Goal: Information Seeking & Learning: Learn about a topic

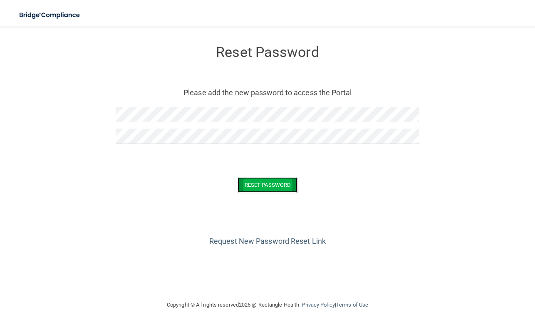
click at [273, 183] on button "Reset Password" at bounding box center [268, 184] width 60 height 15
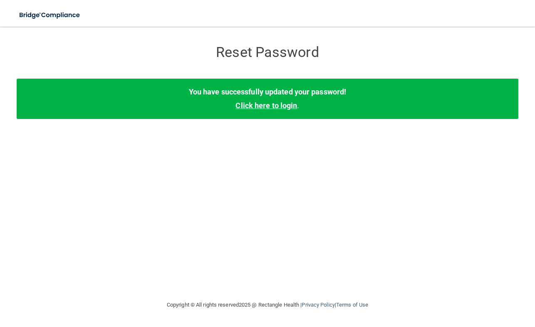
click at [267, 105] on link "Click here to login" at bounding box center [267, 105] width 62 height 9
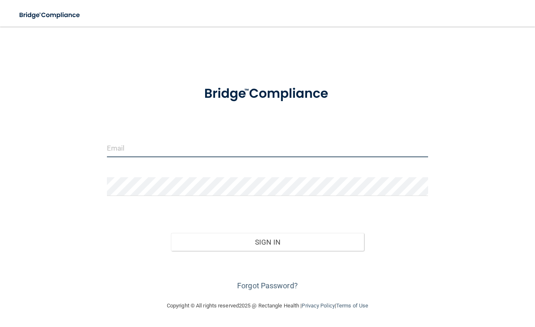
type input "[EMAIL_ADDRESS][DOMAIN_NAME]"
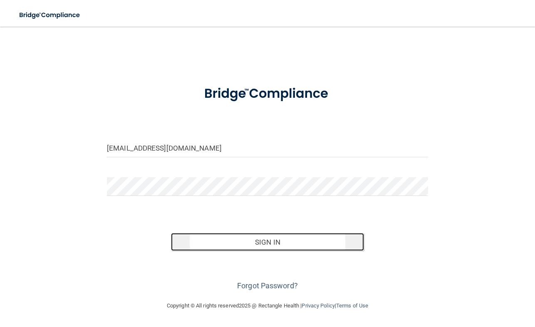
click at [271, 241] on button "Sign In" at bounding box center [267, 242] width 193 height 18
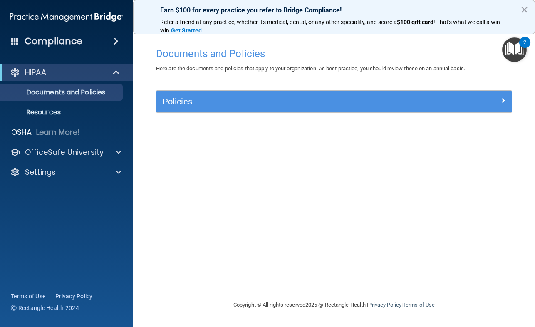
click at [118, 39] on span at bounding box center [116, 41] width 5 height 10
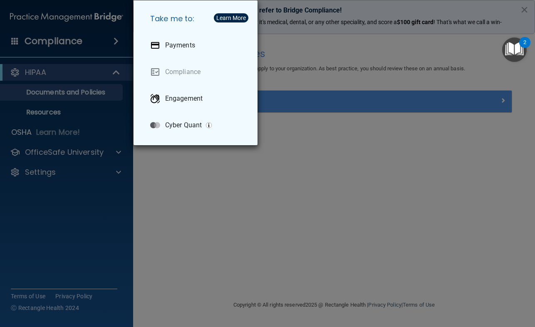
click at [190, 181] on div "Take me to: Payments Compliance Engagement Cyber Quant" at bounding box center [267, 163] width 535 height 327
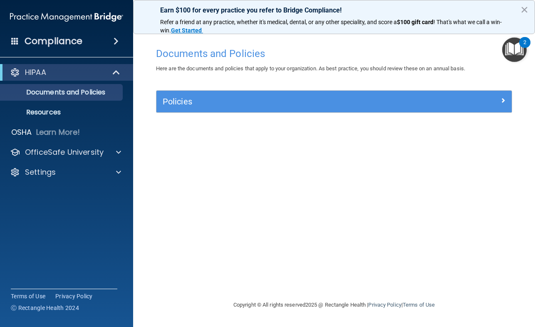
click at [74, 39] on h4 "Compliance" at bounding box center [54, 41] width 58 height 12
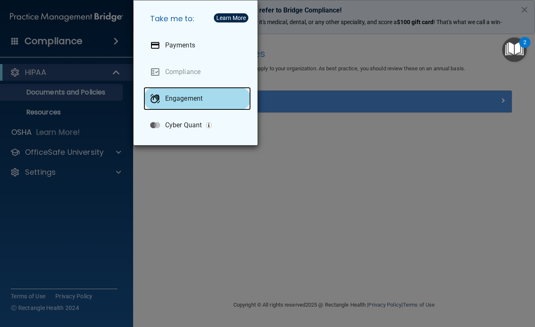
click at [189, 99] on p "Engagement" at bounding box center [183, 98] width 37 height 8
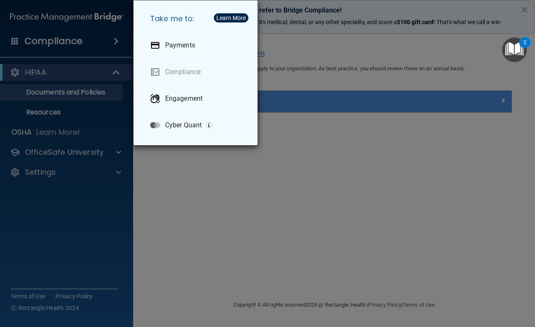
click at [238, 169] on div "Take me to: Payments Compliance Engagement Cyber Quant" at bounding box center [267, 163] width 535 height 327
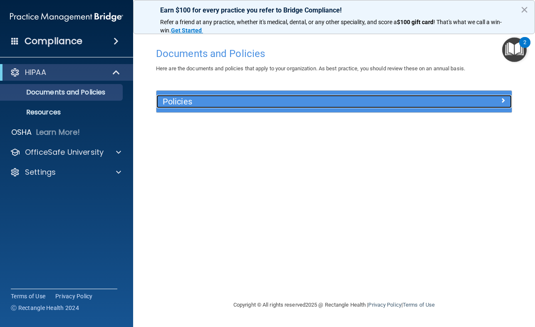
click at [501, 99] on span at bounding box center [503, 100] width 5 height 10
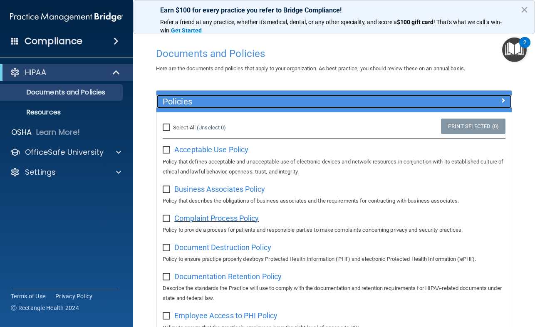
scroll to position [83, 0]
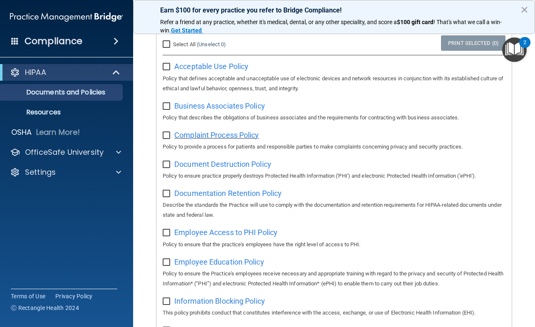
click at [221, 137] on span "Complaint Process Policy" at bounding box center [216, 135] width 84 height 9
click at [73, 38] on h4 "Compliance" at bounding box center [54, 41] width 58 height 12
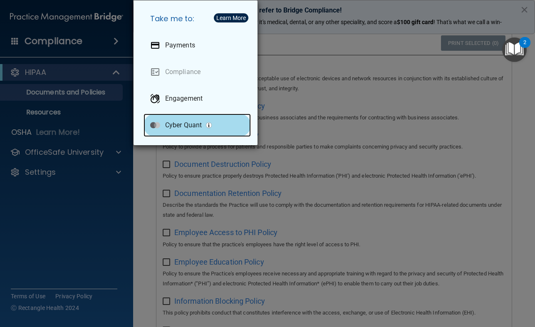
click at [174, 125] on p "Cyber Quant" at bounding box center [183, 125] width 37 height 8
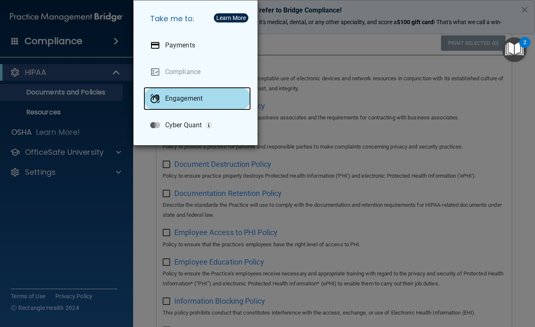
click at [195, 94] on p "Engagement" at bounding box center [183, 98] width 37 height 8
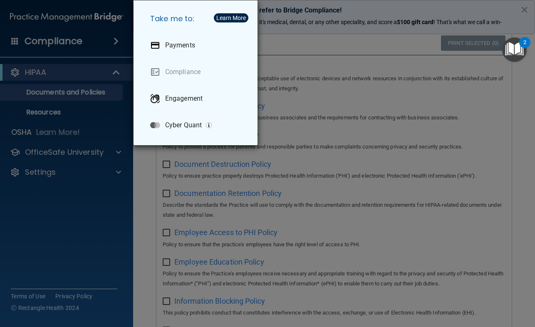
click at [83, 153] on div "Take me to: Payments Compliance Engagement Cyber Quant" at bounding box center [267, 163] width 535 height 327
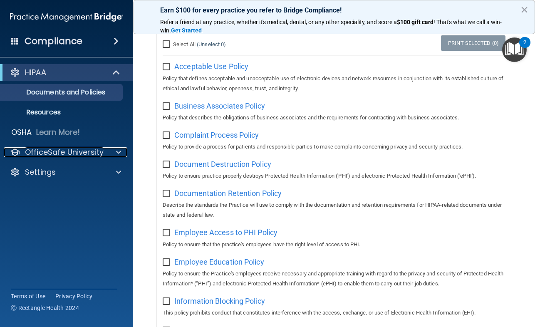
click at [83, 153] on p "OfficeSafe University" at bounding box center [64, 152] width 79 height 10
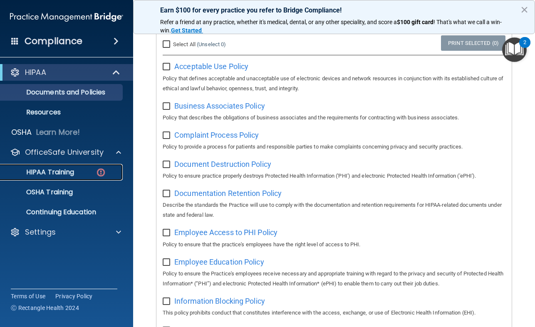
click at [61, 170] on p "HIPAA Training" at bounding box center [39, 172] width 69 height 8
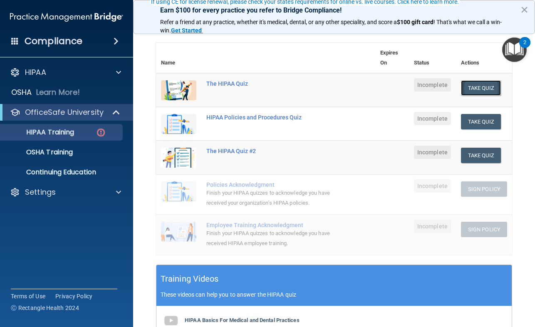
click at [477, 87] on button "Take Quiz" at bounding box center [481, 87] width 40 height 15
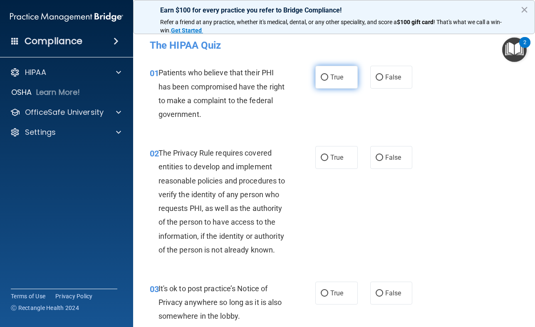
click at [322, 75] on input "True" at bounding box center [324, 78] width 7 height 6
radio input "true"
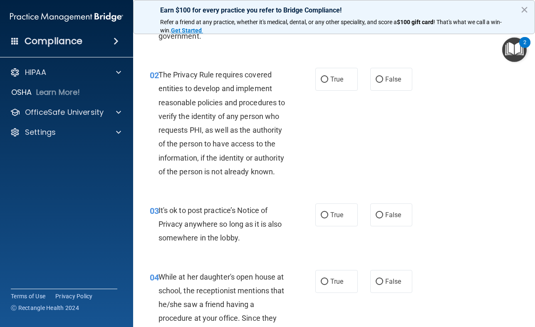
scroll to position [83, 0]
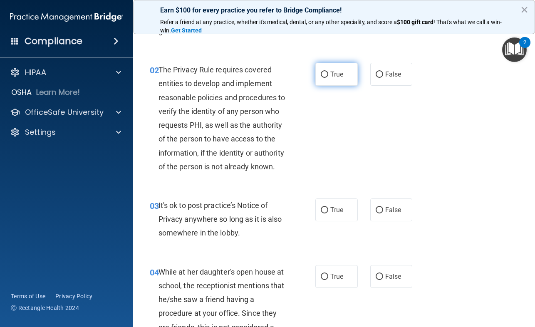
click at [322, 74] on input "True" at bounding box center [324, 75] width 7 height 6
radio input "true"
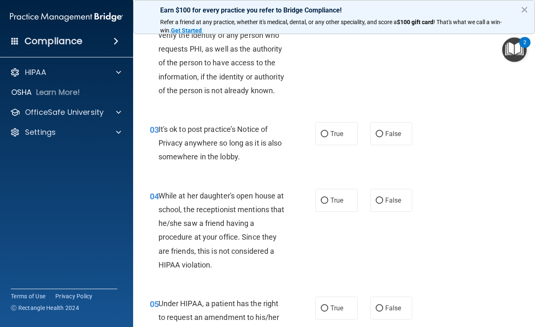
scroll to position [166, 0]
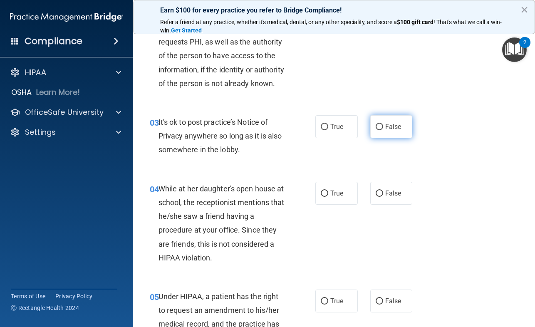
click at [376, 130] on input "False" at bounding box center [379, 127] width 7 height 6
radio input "true"
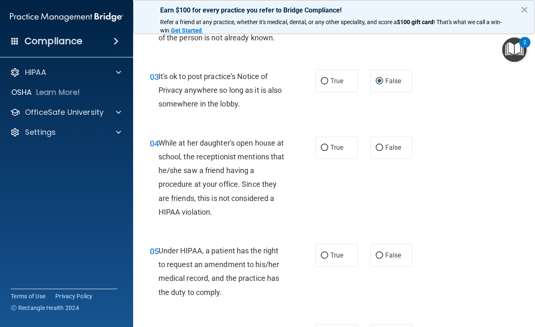
scroll to position [250, 0]
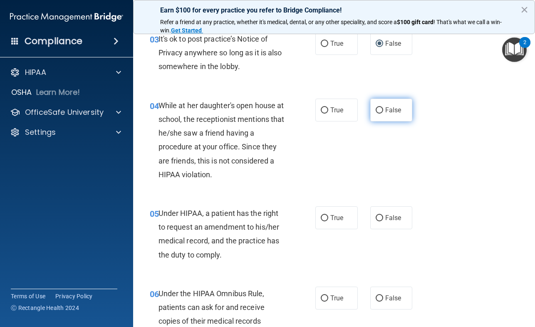
click at [378, 114] on input "False" at bounding box center [379, 110] width 7 height 6
radio input "true"
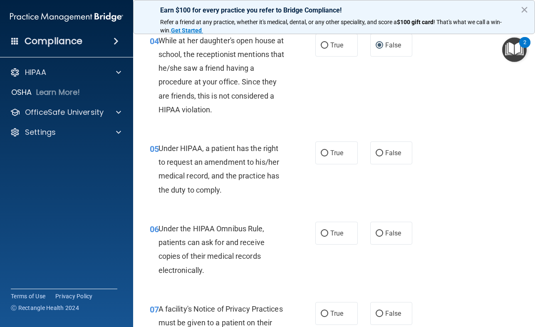
scroll to position [333, 0]
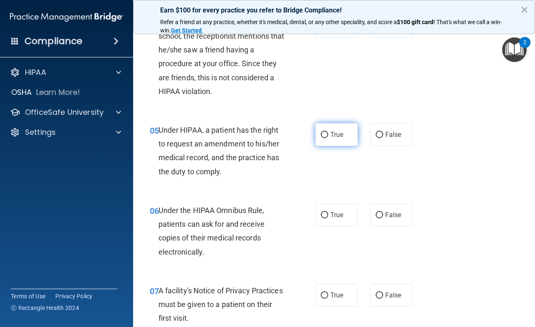
click at [323, 138] on input "True" at bounding box center [324, 135] width 7 height 6
radio input "true"
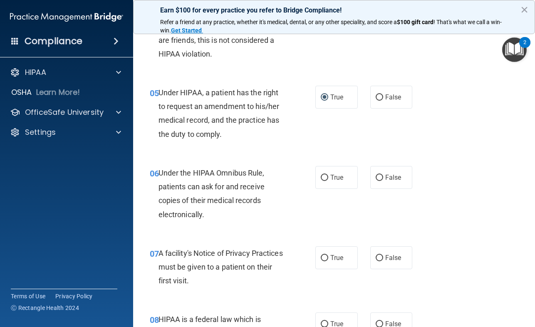
scroll to position [416, 0]
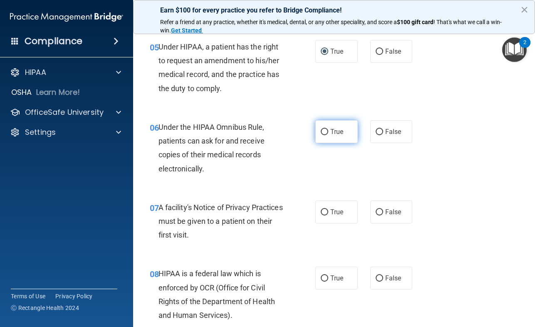
click at [321, 135] on input "True" at bounding box center [324, 132] width 7 height 6
radio input "true"
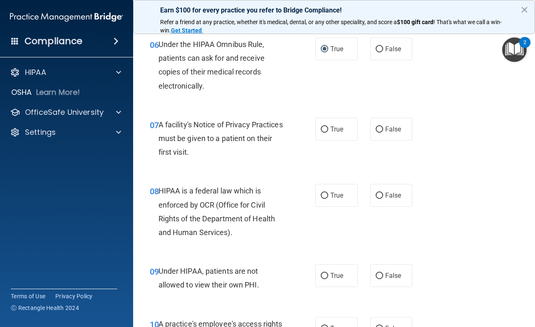
scroll to position [499, 0]
click at [323, 132] on input "True" at bounding box center [324, 129] width 7 height 6
radio input "true"
click at [321, 132] on input "True" at bounding box center [324, 129] width 7 height 6
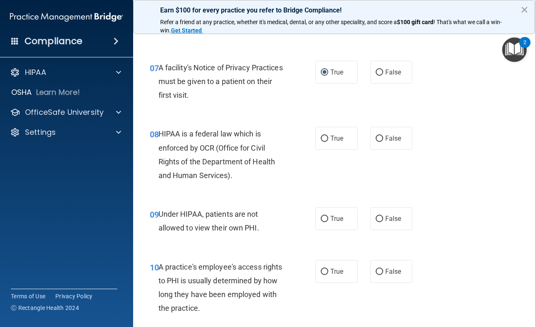
scroll to position [583, 0]
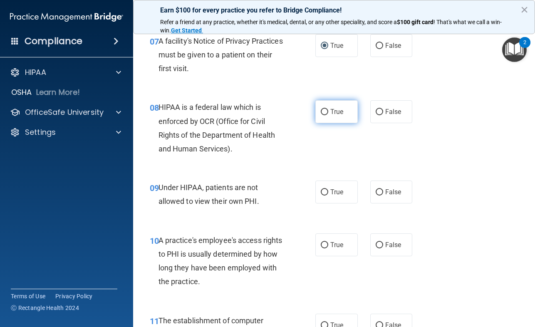
click at [323, 115] on input "True" at bounding box center [324, 112] width 7 height 6
radio input "true"
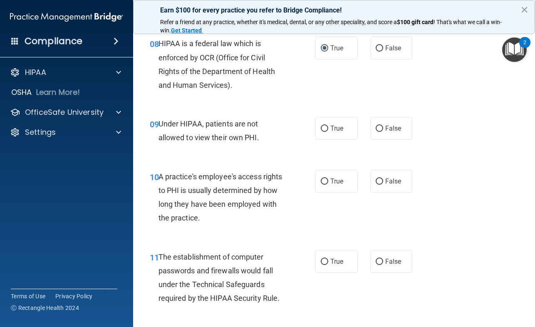
scroll to position [666, 0]
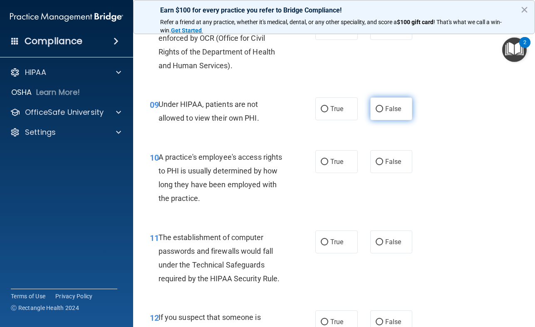
click at [376, 112] on input "False" at bounding box center [379, 109] width 7 height 6
radio input "true"
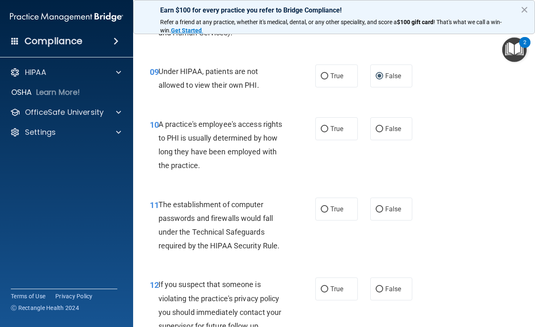
scroll to position [749, 0]
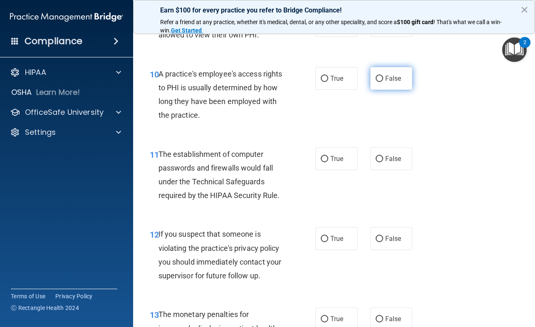
click at [377, 82] on input "False" at bounding box center [379, 79] width 7 height 6
radio input "true"
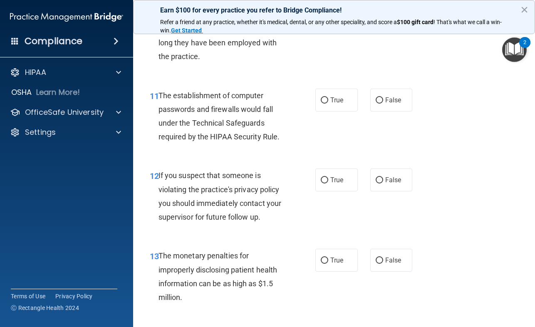
scroll to position [832, 0]
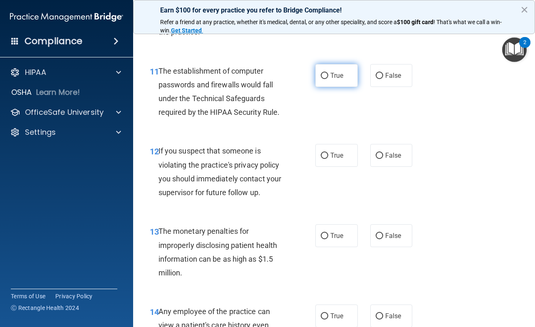
click at [323, 79] on input "True" at bounding box center [324, 76] width 7 height 6
radio input "true"
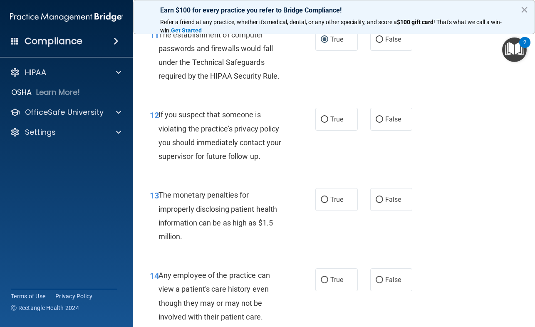
scroll to position [916, 0]
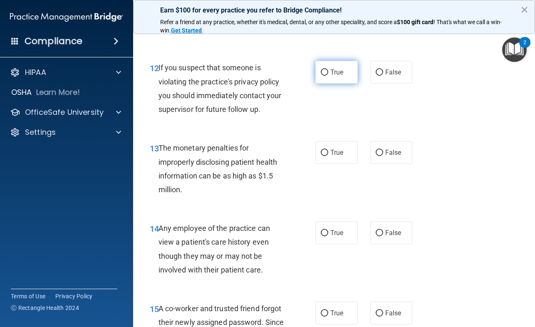
click at [323, 76] on input "True" at bounding box center [324, 73] width 7 height 6
radio input "true"
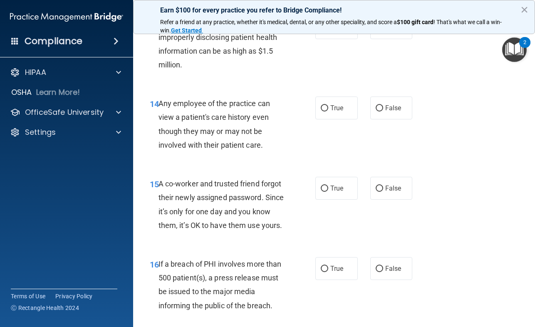
scroll to position [999, 0]
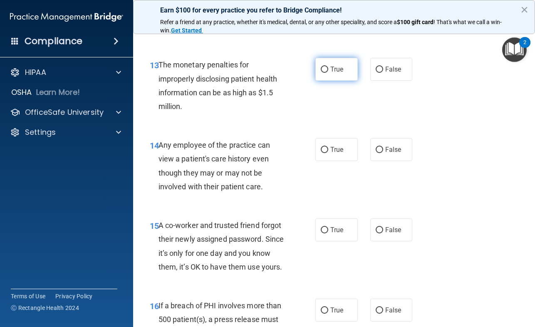
click at [323, 73] on input "True" at bounding box center [324, 70] width 7 height 6
radio input "true"
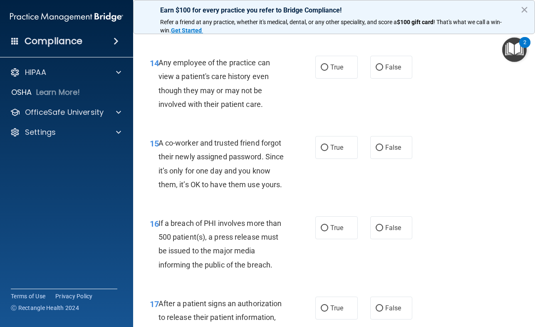
scroll to position [1082, 0]
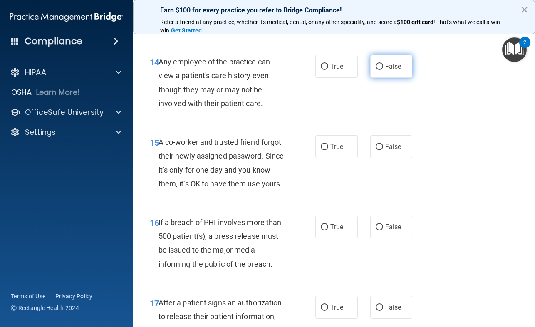
click at [376, 70] on input "False" at bounding box center [379, 67] width 7 height 6
radio input "true"
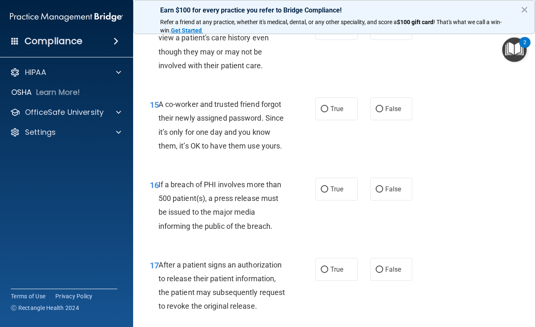
scroll to position [1165, 0]
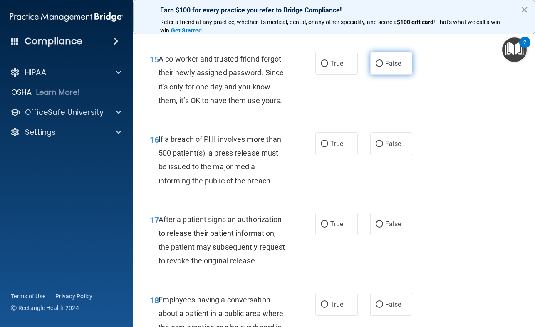
click at [376, 67] on input "False" at bounding box center [379, 64] width 7 height 6
radio input "true"
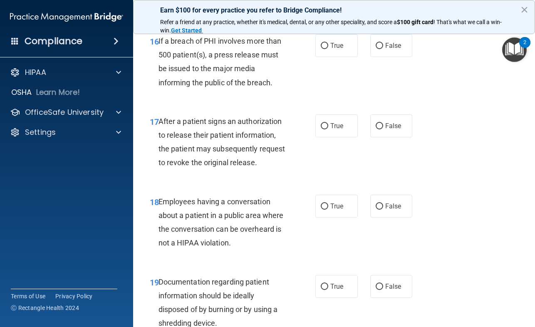
scroll to position [1249, 0]
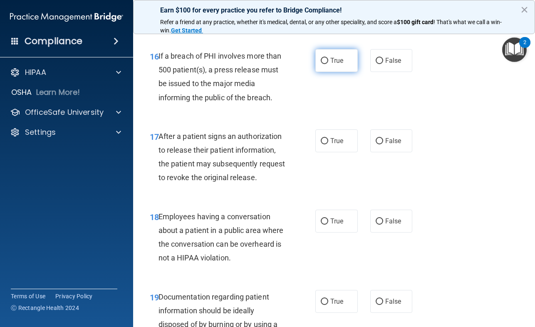
click at [323, 64] on input "True" at bounding box center [324, 61] width 7 height 6
radio input "true"
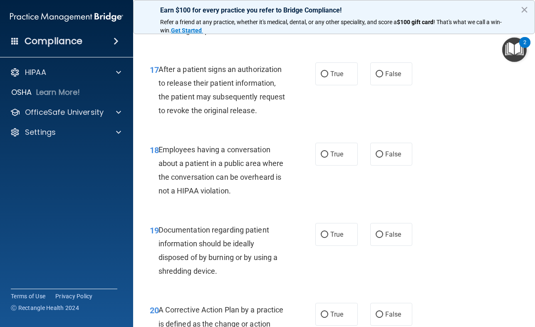
scroll to position [1332, 0]
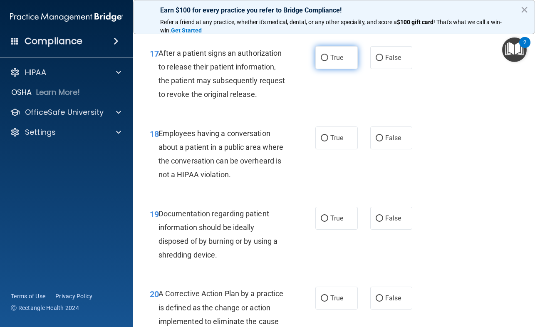
click at [321, 61] on input "True" at bounding box center [324, 58] width 7 height 6
radio input "true"
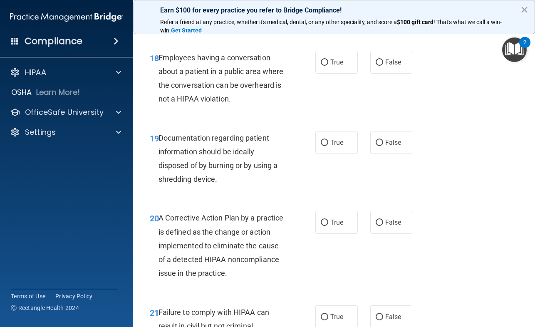
scroll to position [1415, 0]
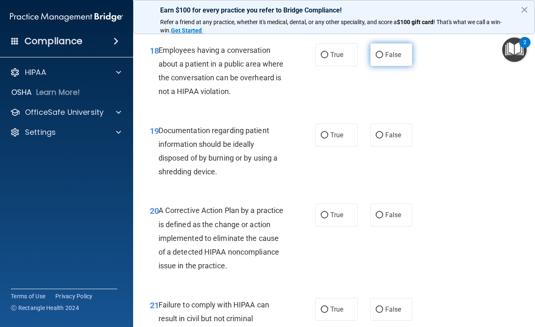
click at [377, 58] on input "False" at bounding box center [379, 55] width 7 height 6
radio input "true"
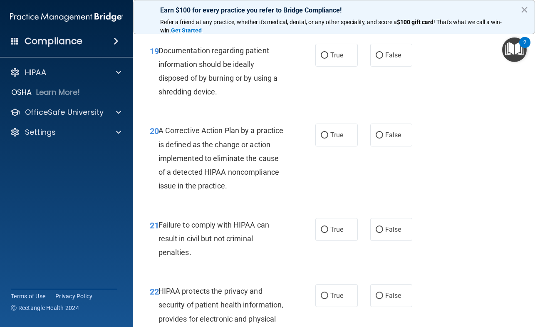
scroll to position [1498, 0]
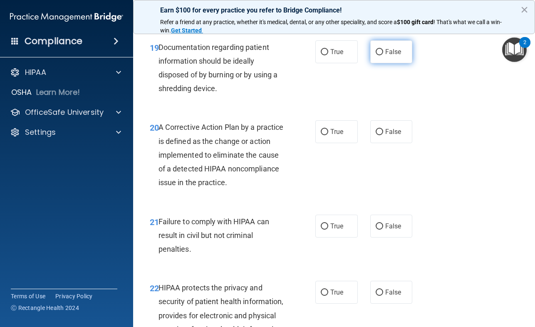
click at [376, 55] on input "False" at bounding box center [379, 52] width 7 height 6
radio input "true"
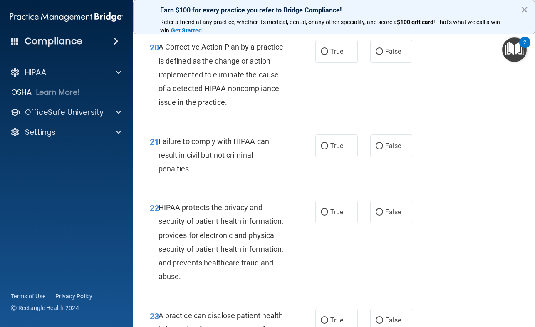
scroll to position [1582, 0]
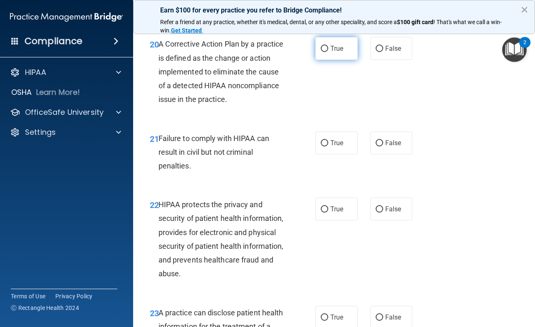
click at [321, 52] on input "True" at bounding box center [324, 49] width 7 height 6
radio input "true"
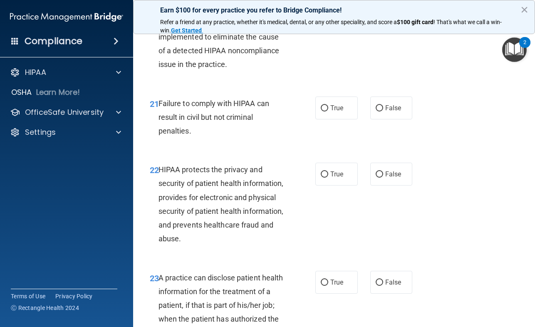
scroll to position [1665, 0]
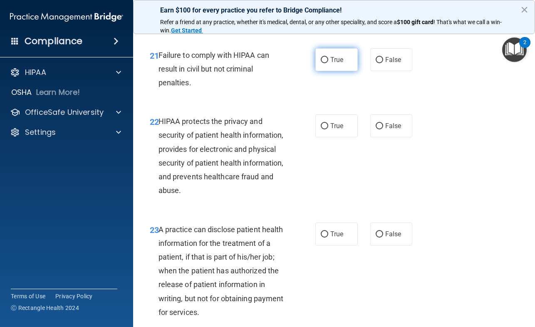
click at [322, 63] on input "True" at bounding box center [324, 60] width 7 height 6
radio input "true"
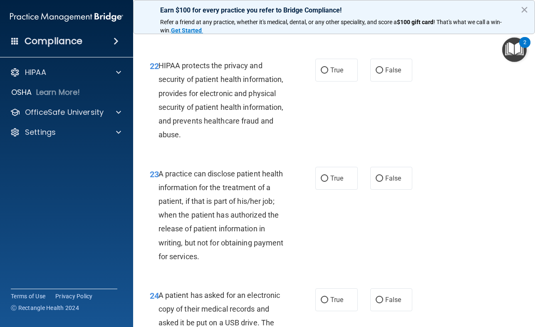
scroll to position [1705, 0]
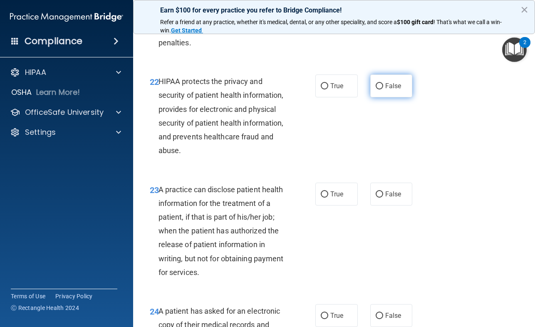
click at [376, 89] on input "False" at bounding box center [379, 86] width 7 height 6
radio input "true"
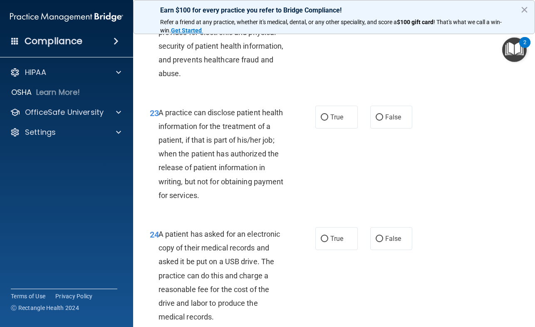
scroll to position [1788, 0]
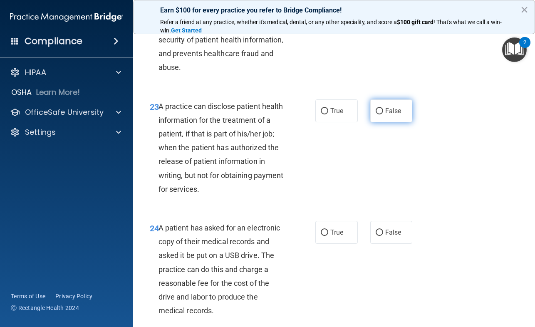
click at [376, 114] on input "False" at bounding box center [379, 111] width 7 height 6
radio input "true"
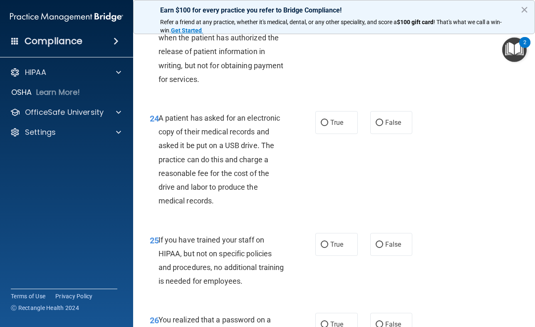
scroll to position [1913, 0]
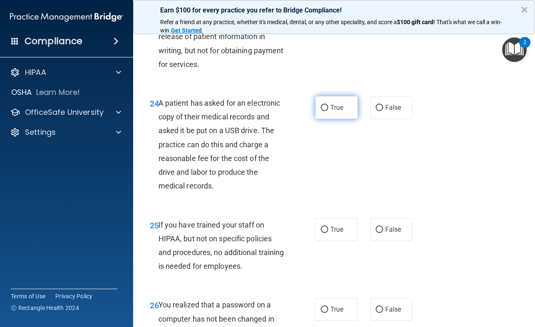
click at [321, 111] on input "True" at bounding box center [324, 108] width 7 height 6
radio input "true"
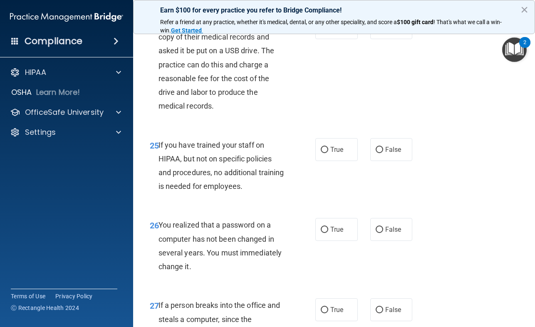
scroll to position [1996, 0]
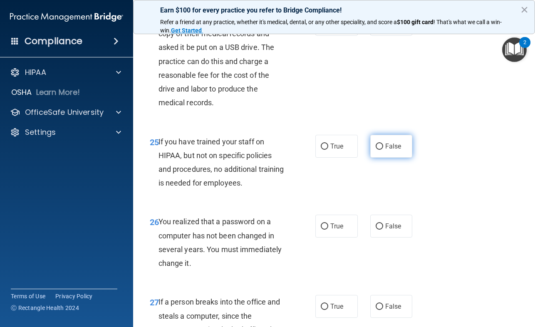
click at [376, 150] on input "False" at bounding box center [379, 147] width 7 height 6
radio input "true"
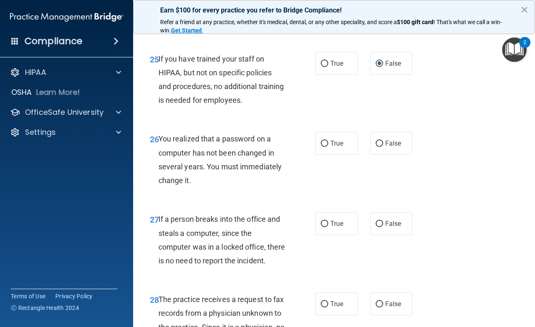
scroll to position [2080, 0]
click at [322, 147] on input "True" at bounding box center [324, 143] width 7 height 6
radio input "true"
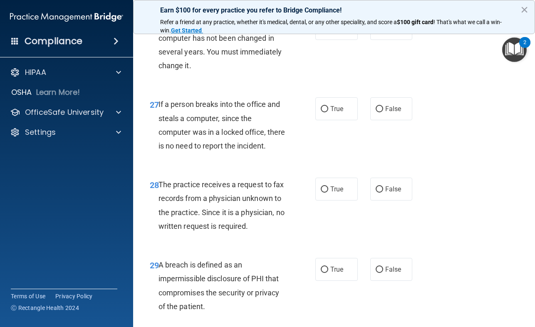
scroll to position [2204, 0]
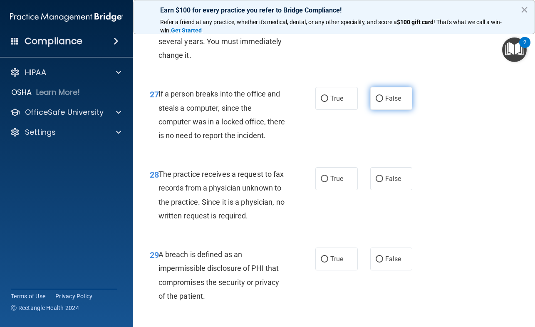
click at [378, 102] on input "False" at bounding box center [379, 99] width 7 height 6
radio input "true"
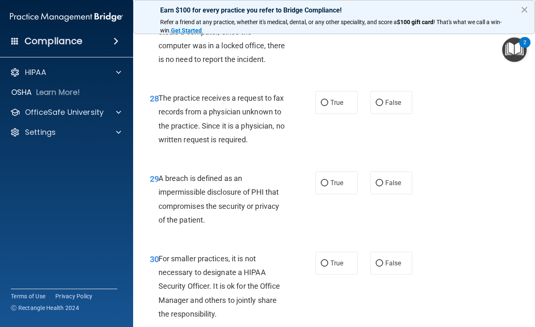
scroll to position [2288, 0]
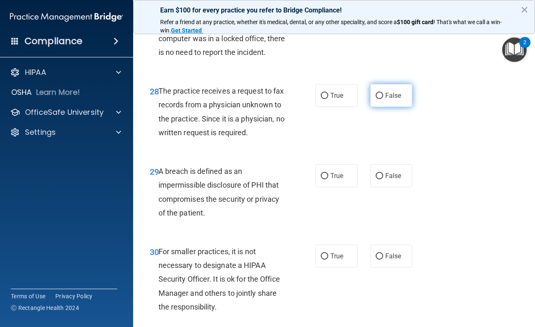
click at [376, 99] on input "False" at bounding box center [379, 96] width 7 height 6
radio input "true"
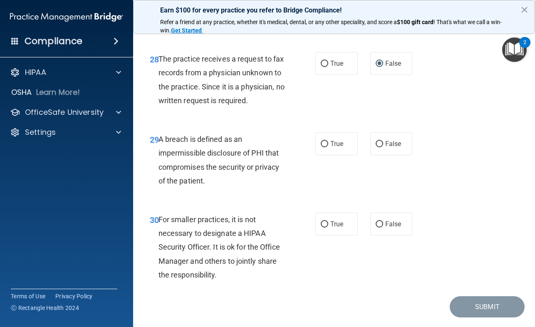
scroll to position [2371, 0]
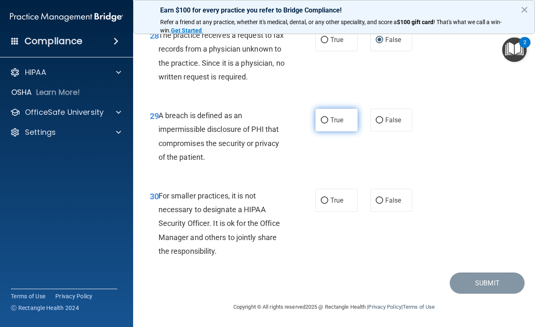
click at [322, 124] on input "True" at bounding box center [324, 120] width 7 height 6
radio input "true"
click at [378, 201] on input "False" at bounding box center [379, 201] width 7 height 6
radio input "true"
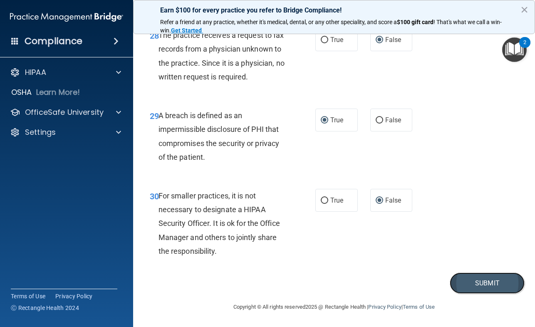
click at [481, 283] on button "Submit" at bounding box center [487, 283] width 75 height 21
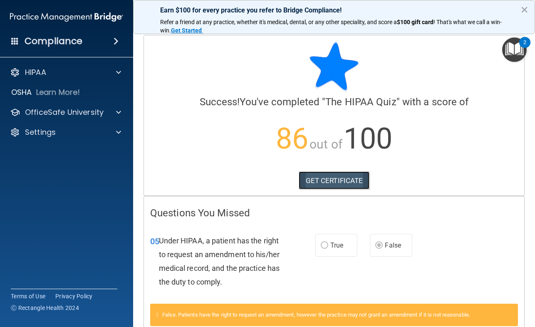
click at [332, 179] on link "GET CERTIFICATE" at bounding box center [334, 180] width 71 height 18
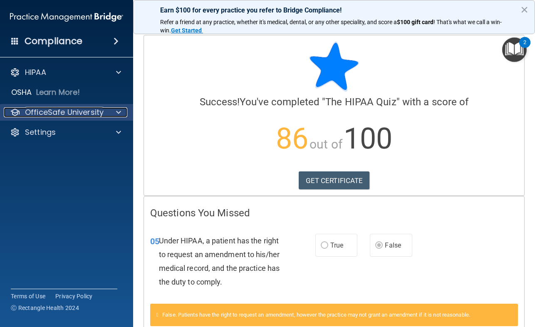
click at [118, 112] on span at bounding box center [118, 112] width 5 height 10
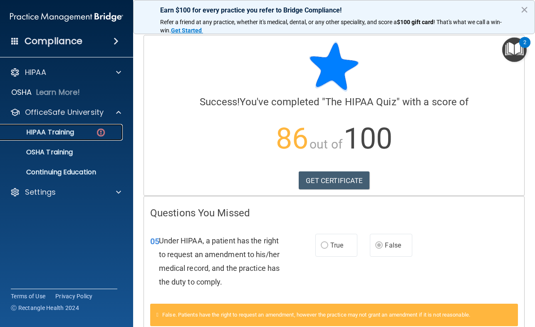
click at [61, 129] on p "HIPAA Training" at bounding box center [39, 132] width 69 height 8
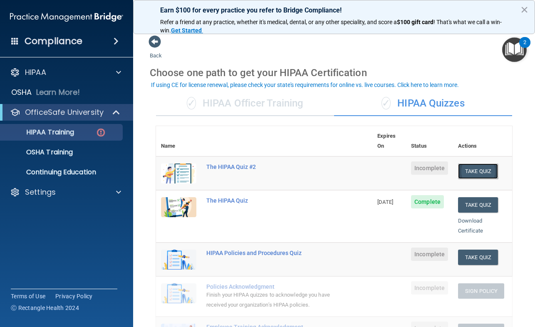
click at [480, 164] on button "Take Quiz" at bounding box center [478, 171] width 40 height 15
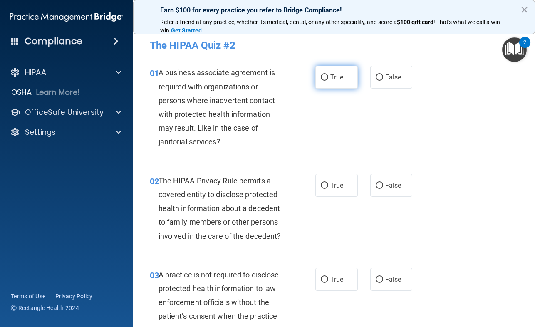
click at [323, 76] on input "True" at bounding box center [324, 78] width 7 height 6
radio input "true"
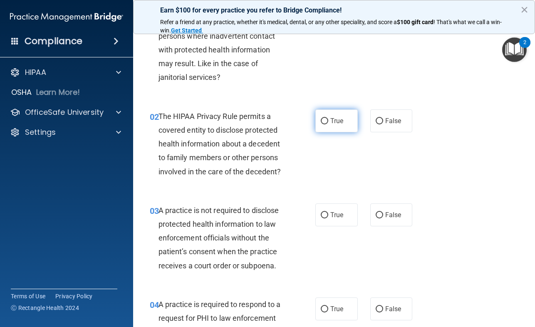
scroll to position [83, 0]
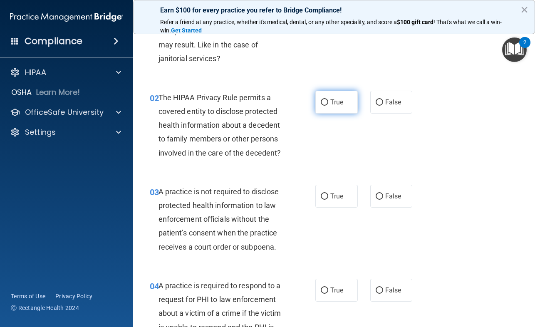
click at [323, 101] on input "True" at bounding box center [324, 102] width 7 height 6
radio input "true"
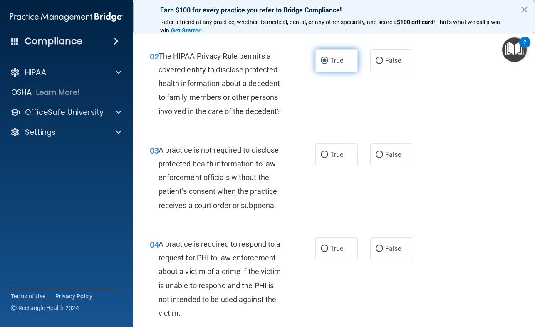
click at [321, 61] on input "True" at bounding box center [324, 61] width 7 height 6
click at [376, 60] on input "False" at bounding box center [379, 61] width 7 height 6
radio input "true"
radio input "false"
click at [377, 155] on input "False" at bounding box center [379, 155] width 7 height 6
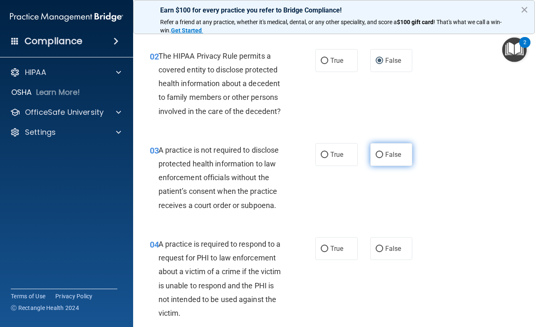
radio input "true"
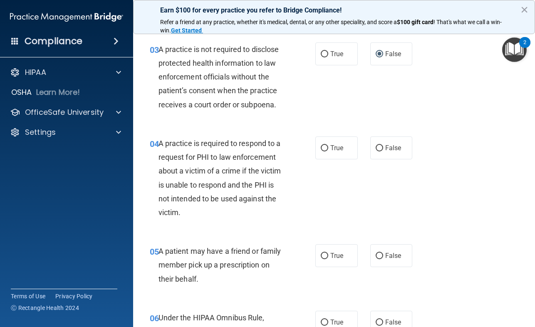
scroll to position [250, 0]
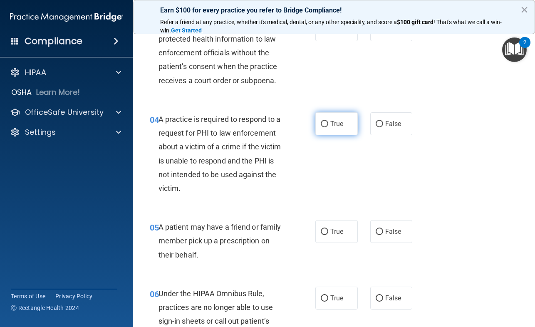
click at [323, 124] on input "True" at bounding box center [324, 124] width 7 height 6
radio input "true"
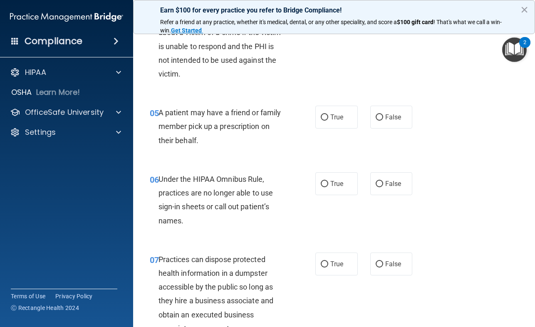
scroll to position [375, 0]
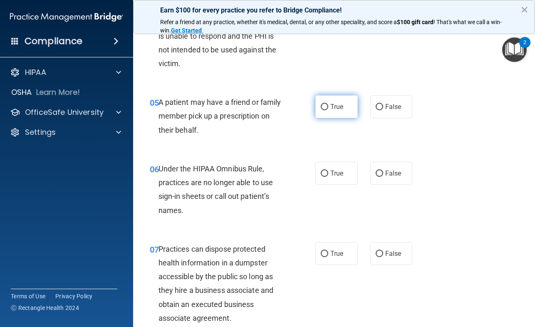
click at [324, 107] on input "True" at bounding box center [324, 107] width 7 height 6
radio input "true"
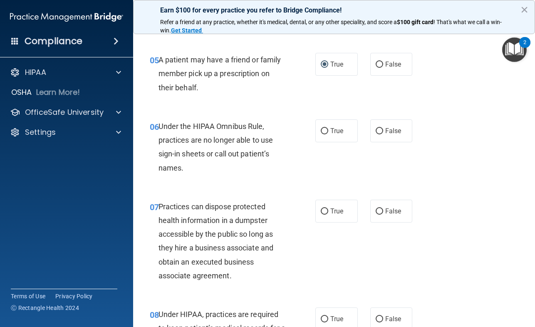
scroll to position [458, 0]
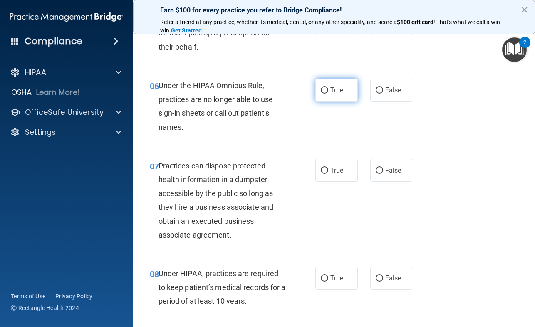
click at [322, 90] on input "True" at bounding box center [324, 90] width 7 height 6
radio input "true"
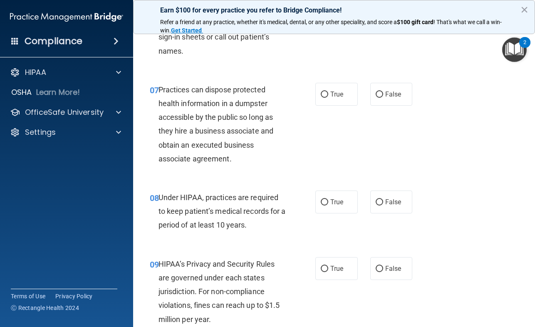
scroll to position [541, 0]
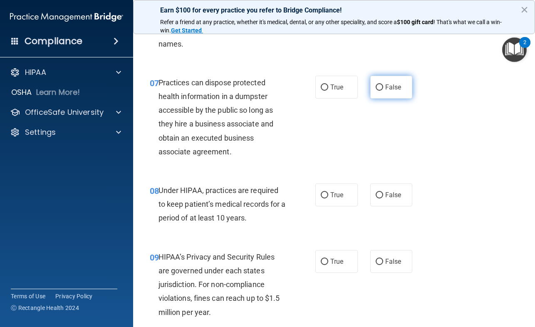
click at [377, 87] on input "False" at bounding box center [379, 87] width 7 height 6
radio input "true"
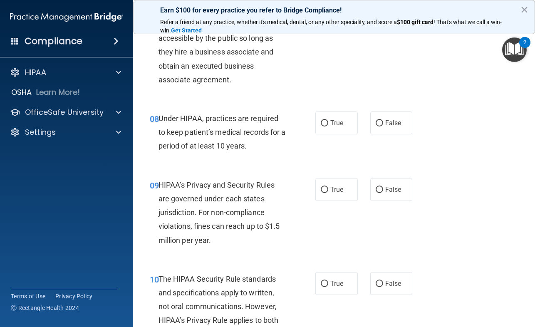
scroll to position [624, 0]
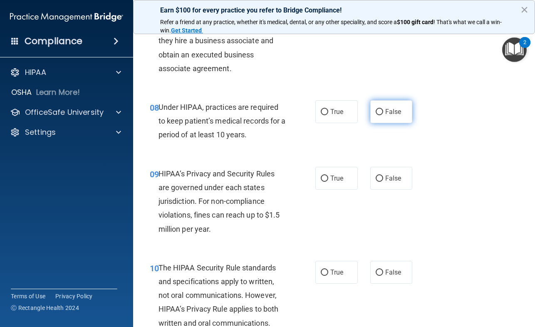
click at [377, 112] on input "False" at bounding box center [379, 112] width 7 height 6
radio input "true"
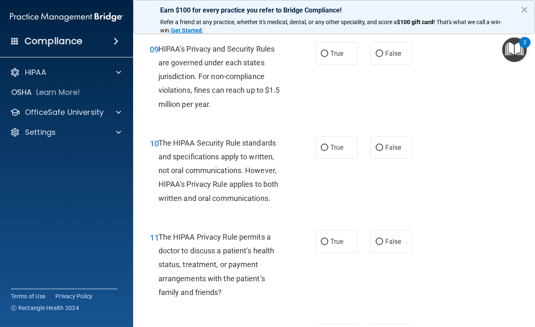
scroll to position [708, 0]
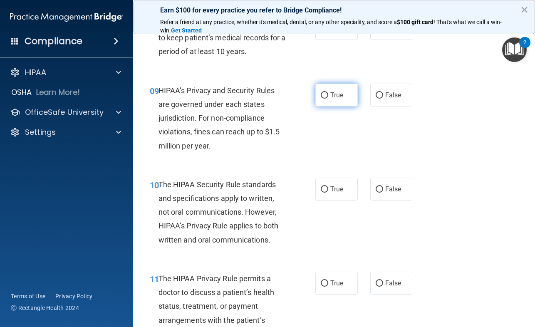
click at [321, 94] on input "True" at bounding box center [324, 95] width 7 height 6
radio input "true"
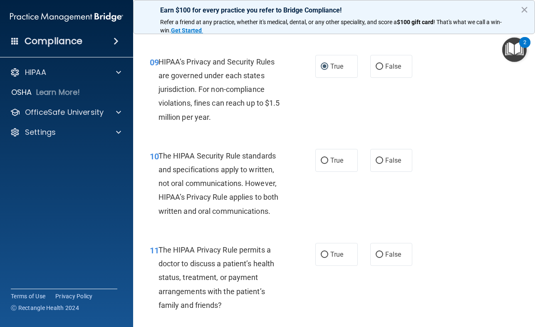
scroll to position [791, 0]
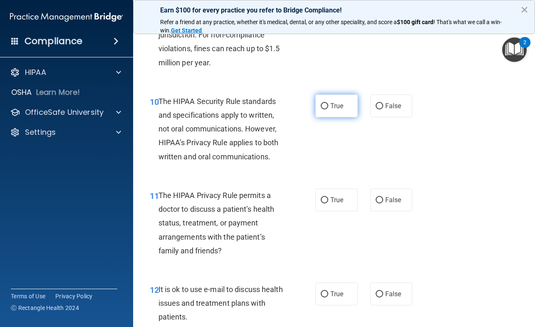
click at [322, 104] on input "True" at bounding box center [324, 106] width 7 height 6
radio input "true"
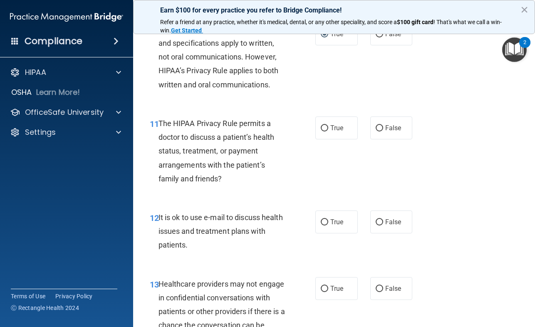
scroll to position [874, 0]
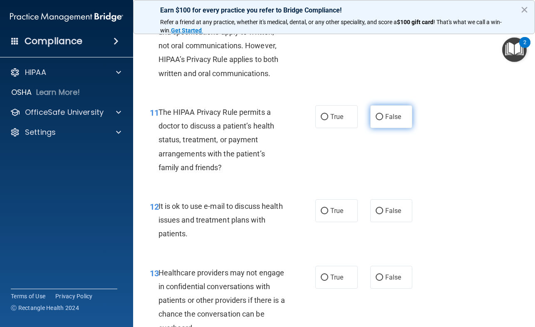
click at [376, 117] on input "False" at bounding box center [379, 117] width 7 height 6
radio input "true"
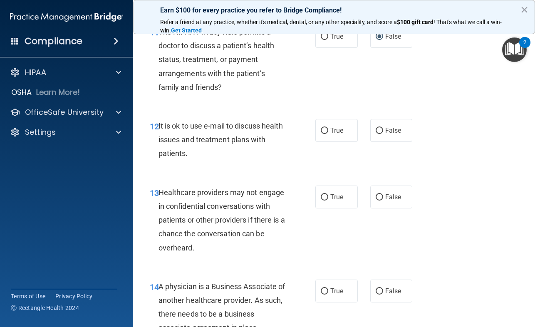
scroll to position [957, 0]
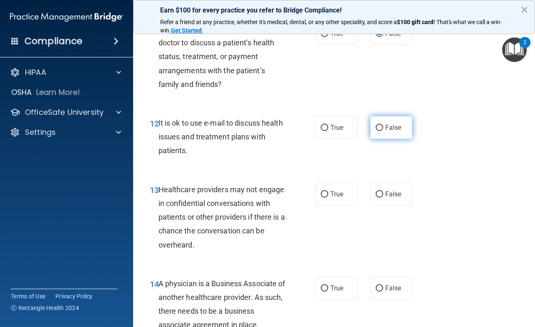
click at [376, 127] on input "False" at bounding box center [379, 128] width 7 height 6
radio input "true"
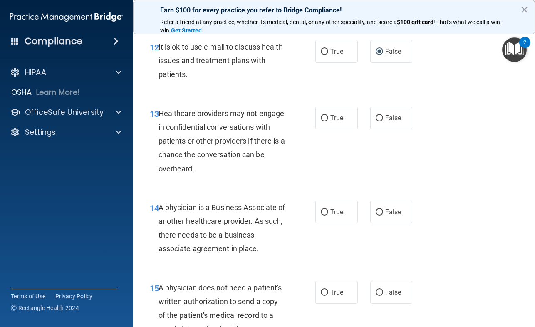
scroll to position [1041, 0]
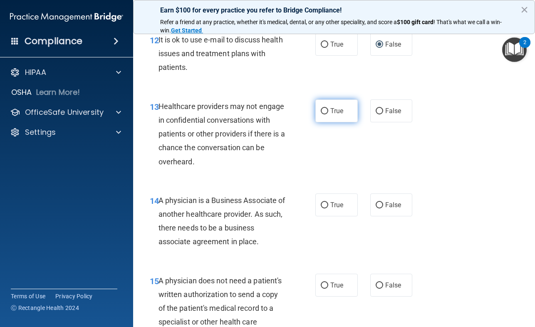
click at [321, 109] on input "True" at bounding box center [324, 111] width 7 height 6
radio input "true"
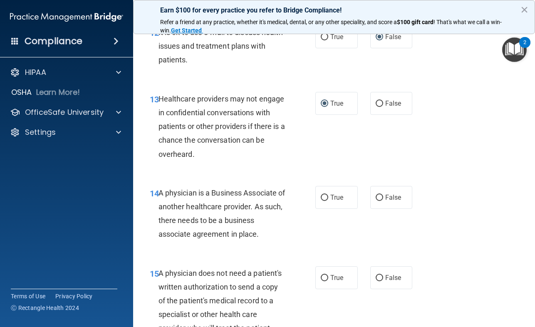
scroll to position [1124, 0]
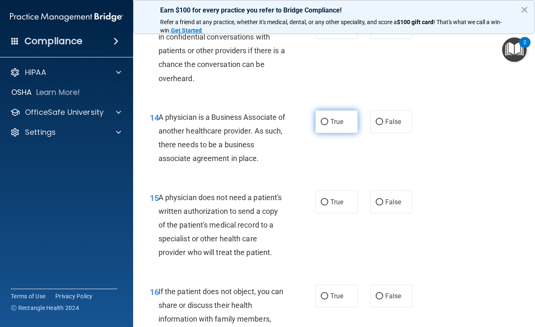
click at [322, 120] on input "True" at bounding box center [324, 122] width 7 height 6
radio input "true"
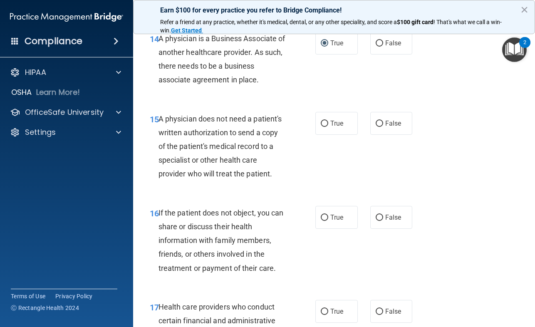
scroll to position [1207, 0]
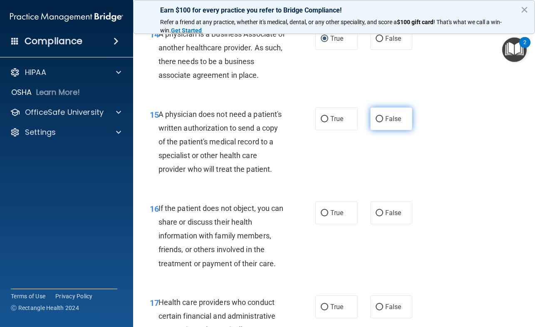
click at [380, 118] on label "False" at bounding box center [391, 118] width 42 height 23
click at [380, 118] on input "False" at bounding box center [379, 119] width 7 height 6
radio input "true"
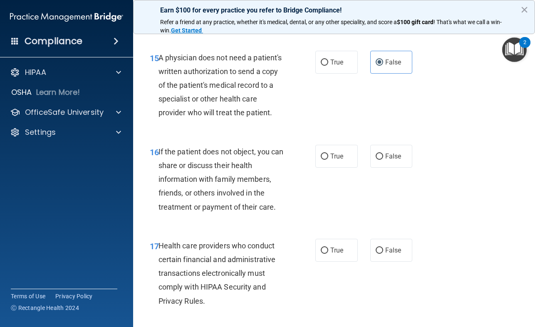
scroll to position [1249, 0]
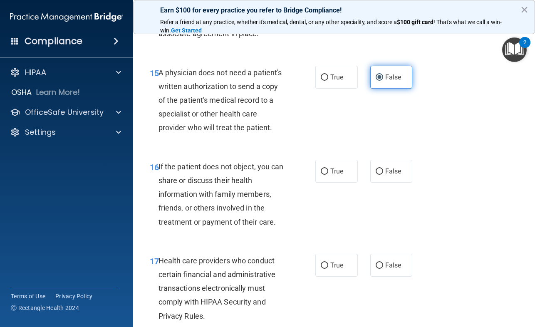
click at [376, 77] on input "False" at bounding box center [379, 78] width 7 height 6
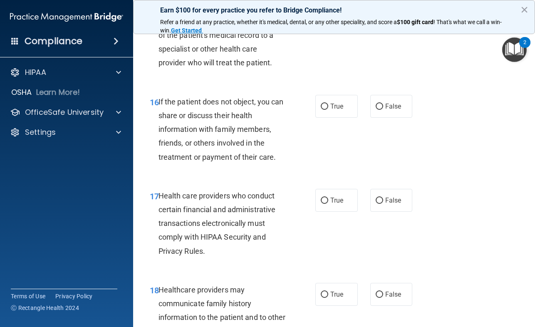
scroll to position [1332, 0]
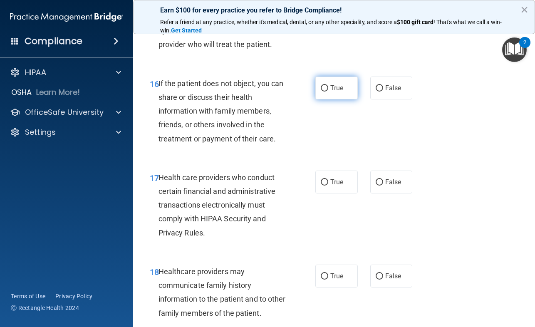
click at [323, 86] on input "True" at bounding box center [324, 88] width 7 height 6
radio input "true"
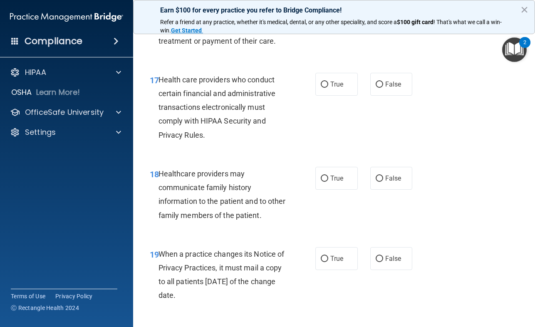
scroll to position [1415, 0]
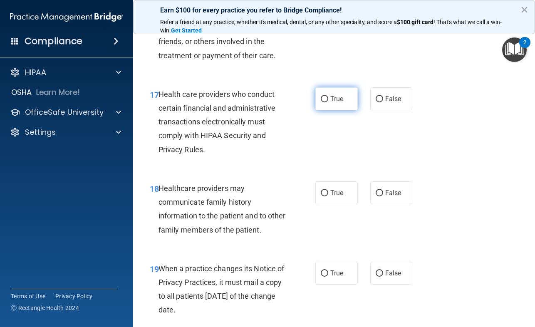
click at [322, 97] on input "True" at bounding box center [324, 99] width 7 height 6
radio input "true"
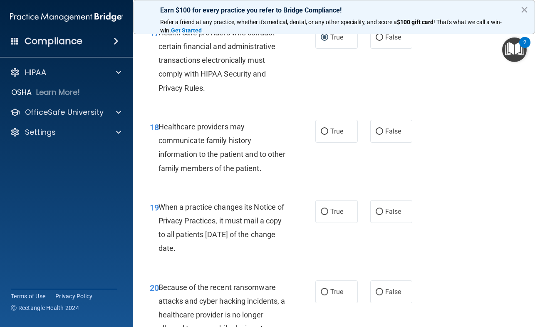
scroll to position [1498, 0]
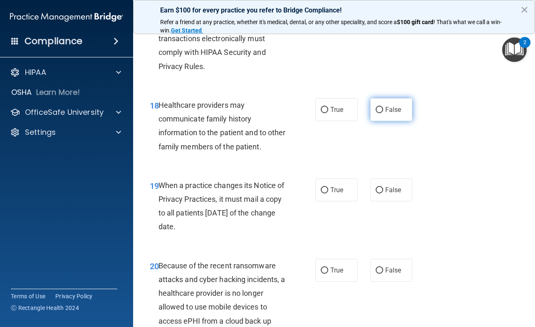
click at [377, 109] on input "False" at bounding box center [379, 110] width 7 height 6
radio input "true"
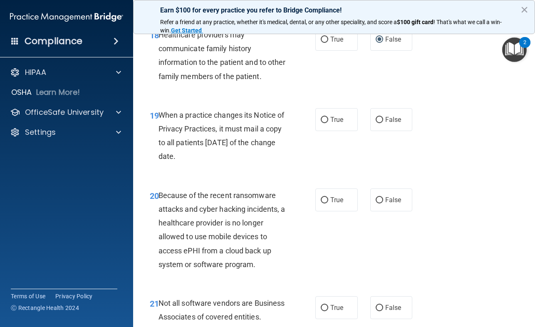
scroll to position [1623, 0]
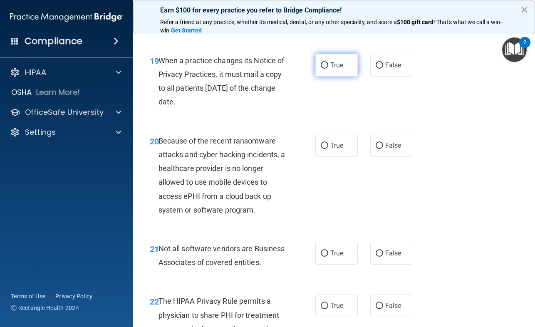
click at [323, 64] on input "True" at bounding box center [324, 65] width 7 height 6
radio input "true"
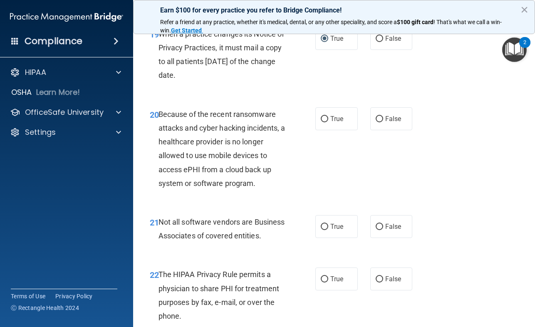
scroll to position [1665, 0]
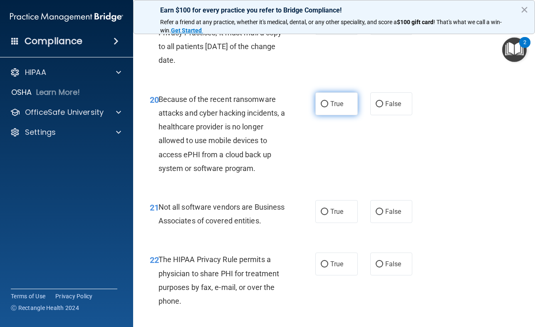
click at [322, 102] on input "True" at bounding box center [324, 104] width 7 height 6
radio input "true"
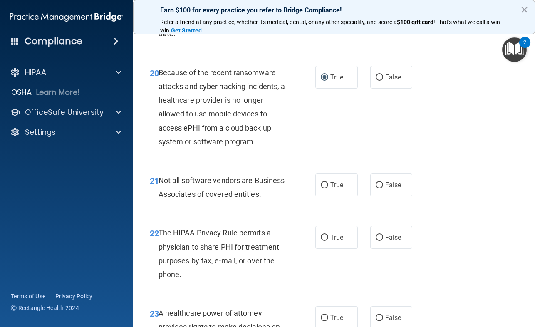
scroll to position [1707, 0]
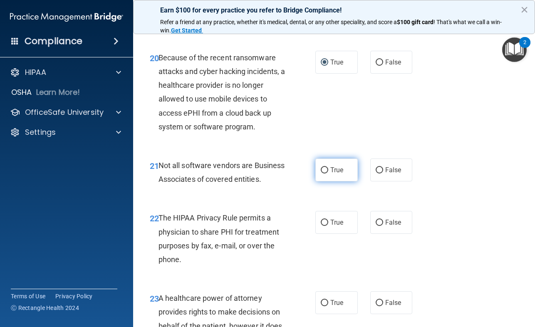
click at [321, 171] on input "True" at bounding box center [324, 170] width 7 height 6
radio input "true"
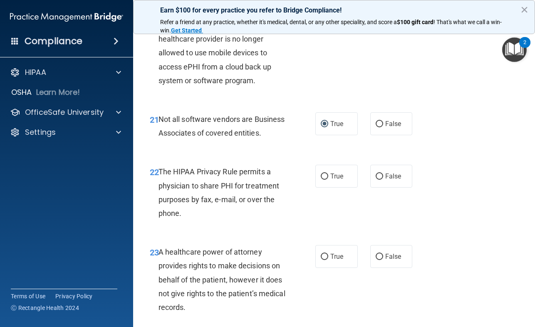
scroll to position [1831, 0]
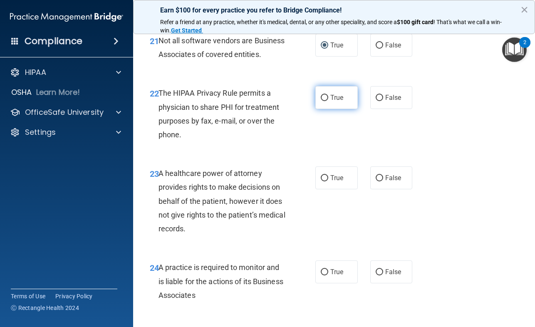
click at [324, 101] on input "True" at bounding box center [324, 98] width 7 height 6
radio input "true"
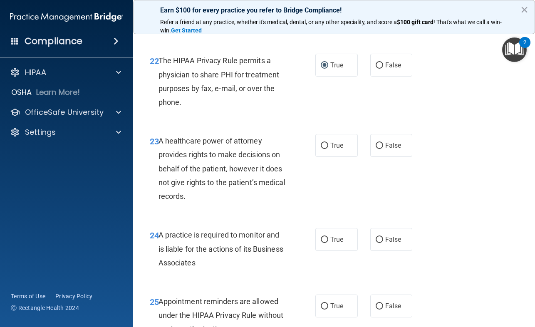
scroll to position [1915, 0]
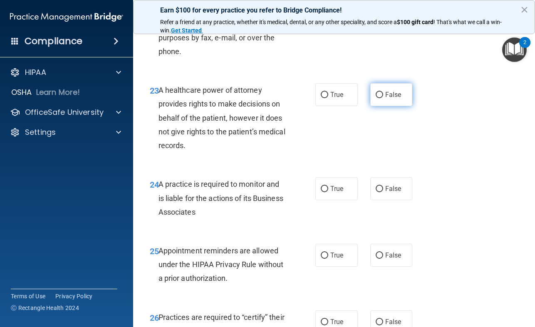
click at [377, 98] on input "False" at bounding box center [379, 95] width 7 height 6
radio input "true"
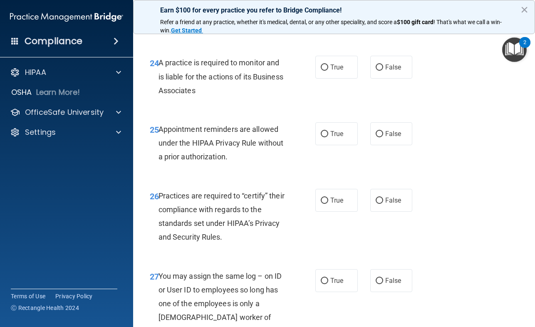
scroll to position [2040, 0]
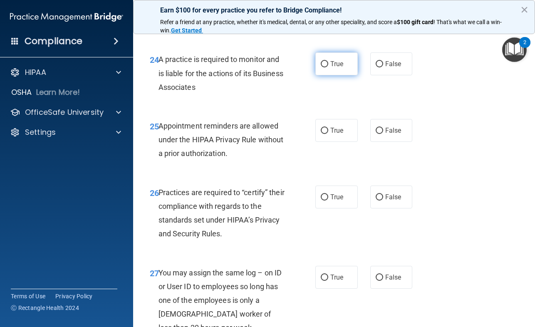
click at [324, 67] on input "True" at bounding box center [324, 64] width 7 height 6
radio input "true"
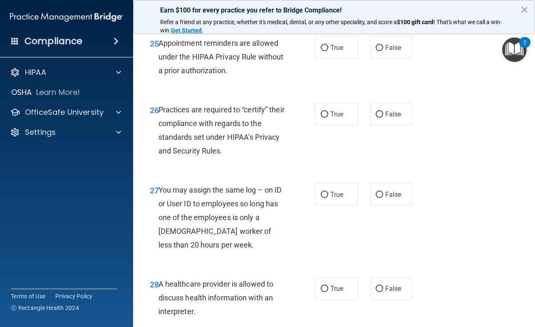
scroll to position [2123, 0]
click at [322, 51] on input "True" at bounding box center [324, 48] width 7 height 6
radio input "true"
click at [322, 51] on input "True" at bounding box center [324, 48] width 7 height 6
click at [376, 51] on input "False" at bounding box center [379, 48] width 7 height 6
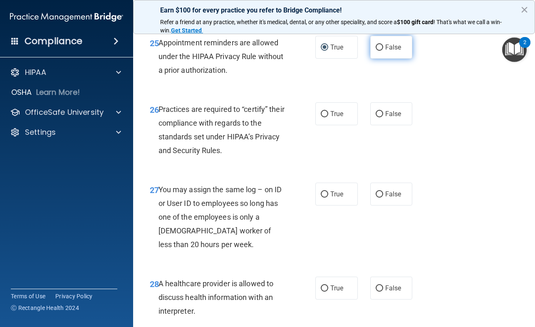
radio input "true"
radio input "false"
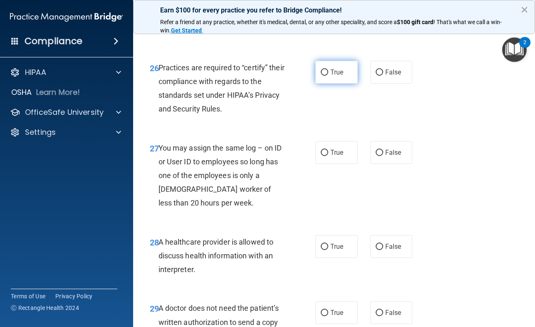
click at [324, 76] on input "True" at bounding box center [324, 73] width 7 height 6
radio input "true"
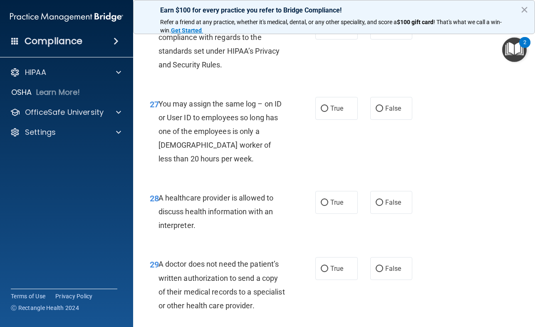
scroll to position [2248, 0]
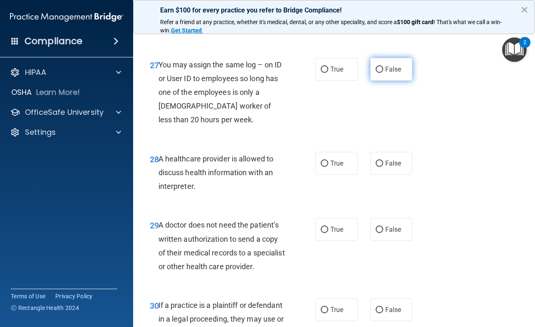
click at [376, 73] on input "False" at bounding box center [379, 70] width 7 height 6
radio input "true"
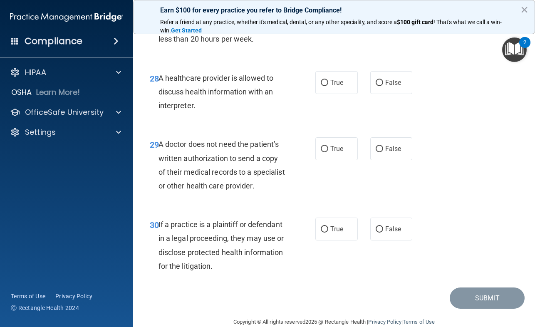
scroll to position [2331, 0]
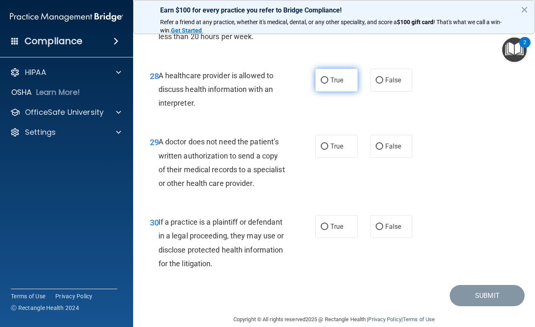
click at [323, 84] on input "True" at bounding box center [324, 80] width 7 height 6
radio input "true"
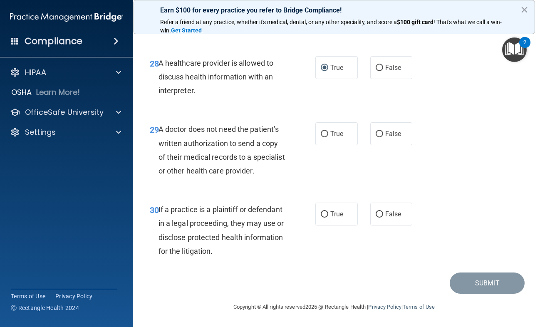
scroll to position [2371, 0]
click at [376, 131] on input "False" at bounding box center [379, 134] width 7 height 6
radio input "true"
click at [325, 213] on input "True" at bounding box center [324, 214] width 7 height 6
radio input "true"
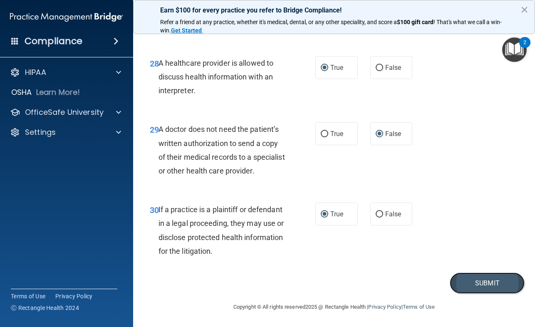
click at [482, 281] on button "Submit" at bounding box center [487, 283] width 75 height 21
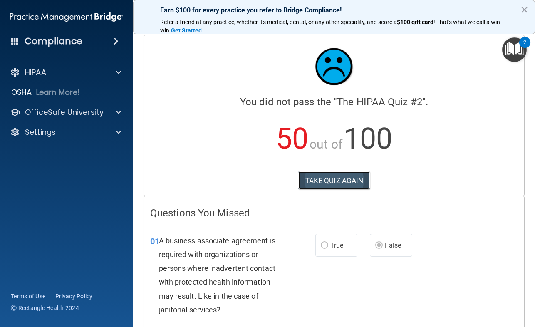
click at [326, 181] on button "TAKE QUIZ AGAIN" at bounding box center [334, 180] width 72 height 18
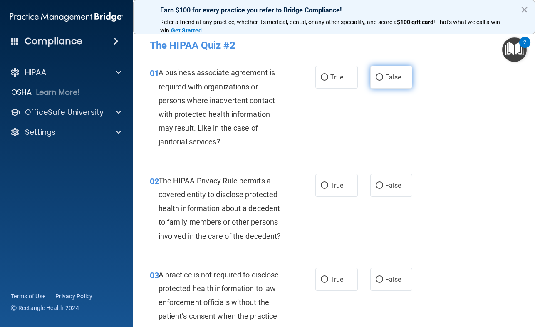
click at [377, 77] on input "False" at bounding box center [379, 78] width 7 height 6
radio input "true"
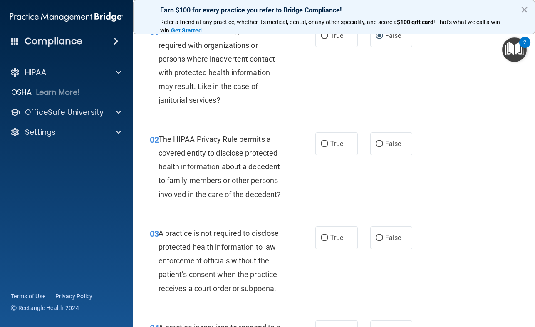
scroll to position [83, 0]
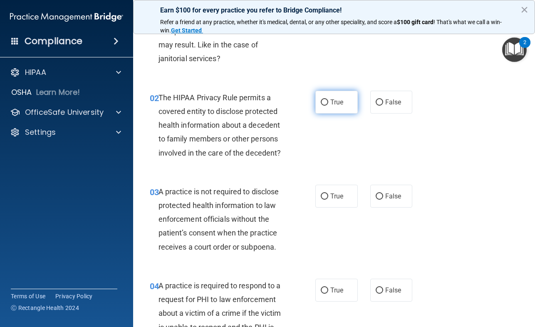
click at [323, 103] on input "True" at bounding box center [324, 102] width 7 height 6
radio input "true"
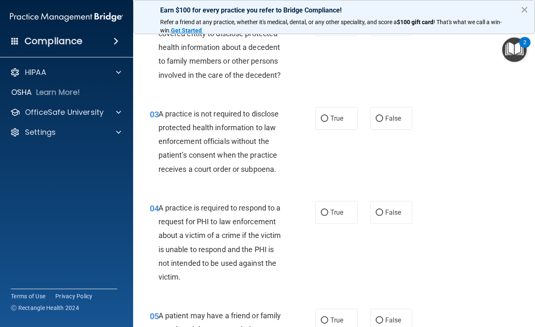
scroll to position [166, 0]
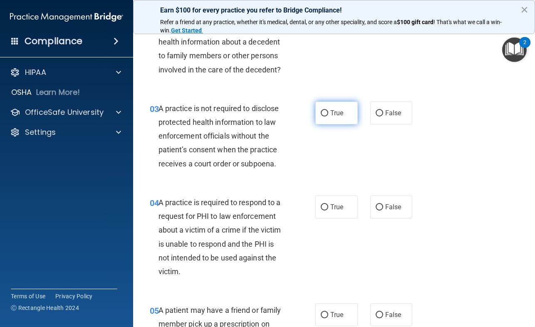
click at [324, 114] on input "True" at bounding box center [324, 113] width 7 height 6
radio input "true"
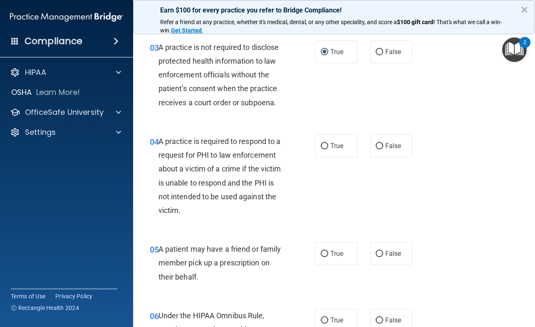
scroll to position [250, 0]
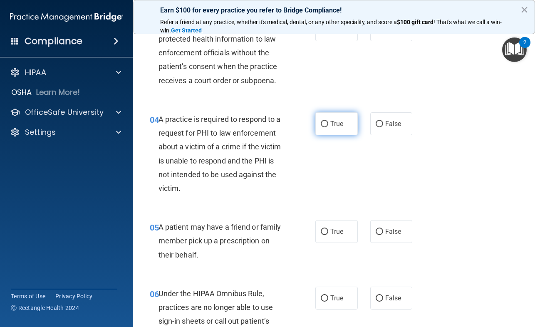
click at [323, 123] on input "True" at bounding box center [324, 124] width 7 height 6
radio input "true"
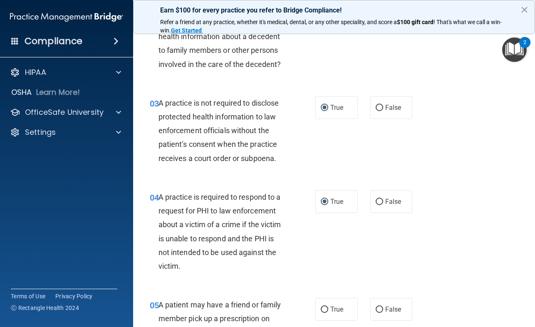
scroll to position [166, 0]
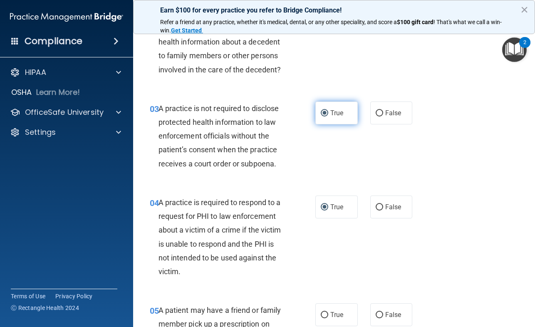
click at [324, 112] on input "True" at bounding box center [324, 113] width 7 height 6
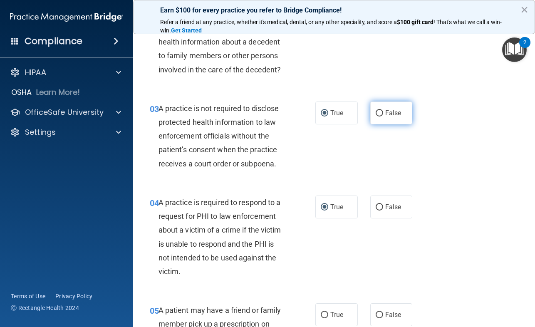
click at [376, 111] on input "False" at bounding box center [379, 113] width 7 height 6
radio input "true"
radio input "false"
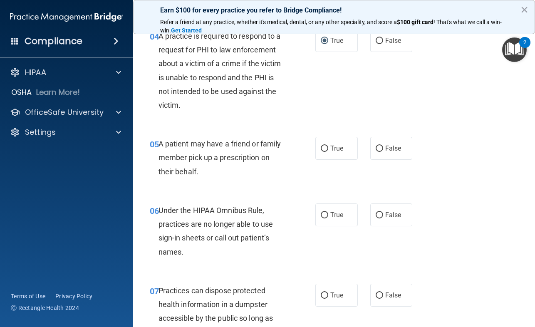
scroll to position [375, 0]
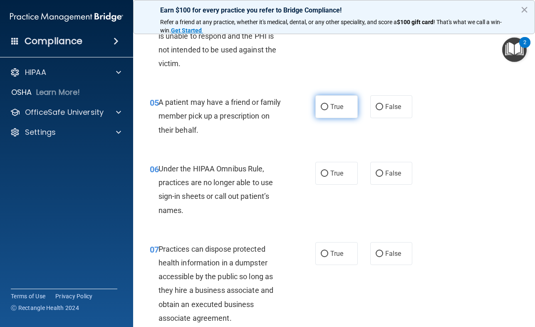
click at [323, 106] on input "True" at bounding box center [324, 107] width 7 height 6
radio input "true"
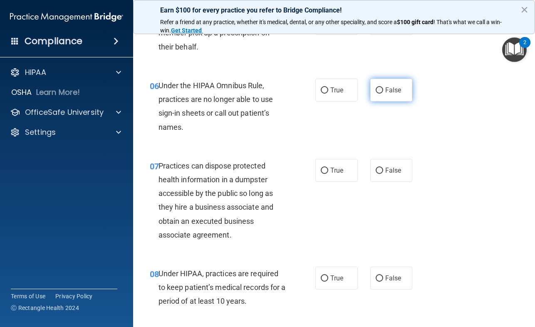
click at [378, 90] on input "False" at bounding box center [379, 90] width 7 height 6
radio input "true"
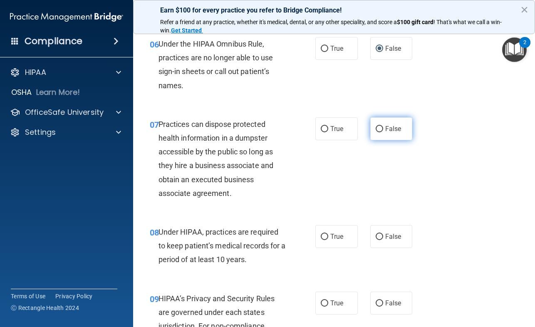
click at [376, 128] on input "False" at bounding box center [379, 129] width 7 height 6
radio input "true"
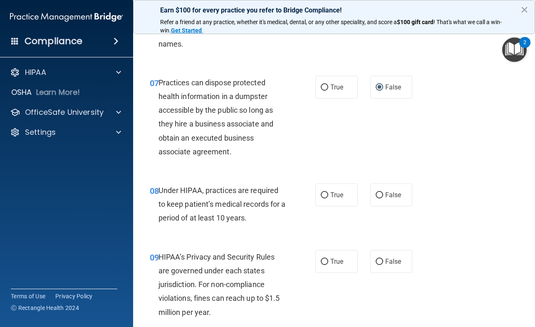
scroll to position [583, 0]
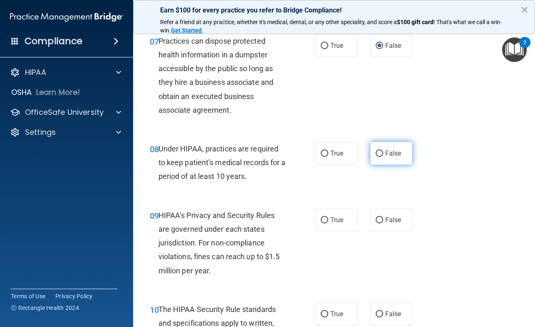
click at [376, 152] on input "False" at bounding box center [379, 154] width 7 height 6
radio input "true"
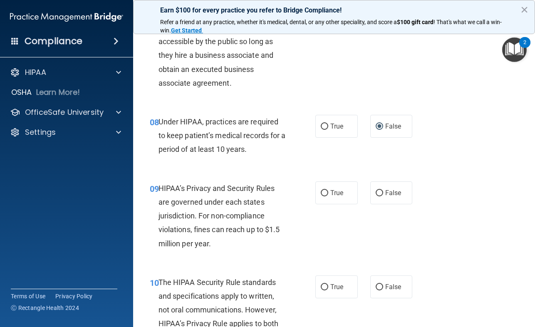
scroll to position [624, 0]
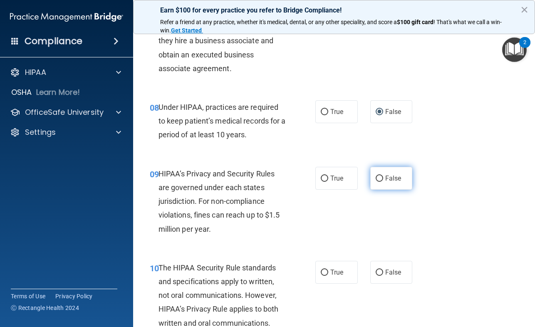
click at [376, 179] on input "False" at bounding box center [379, 179] width 7 height 6
radio input "true"
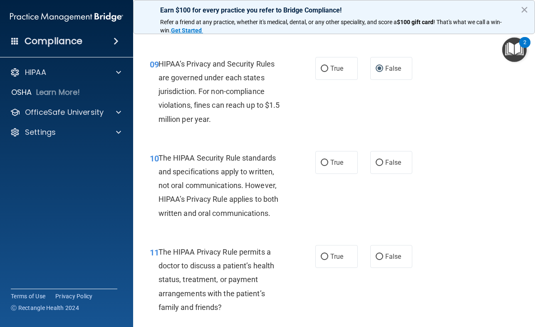
scroll to position [749, 0]
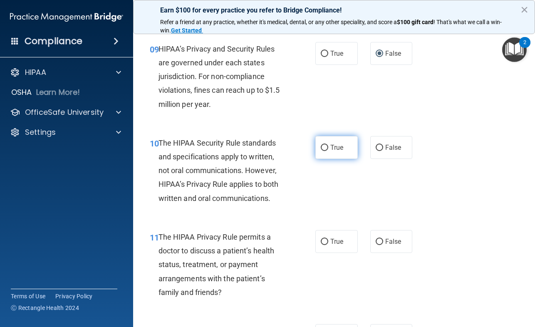
click at [322, 145] on input "True" at bounding box center [324, 148] width 7 height 6
radio input "true"
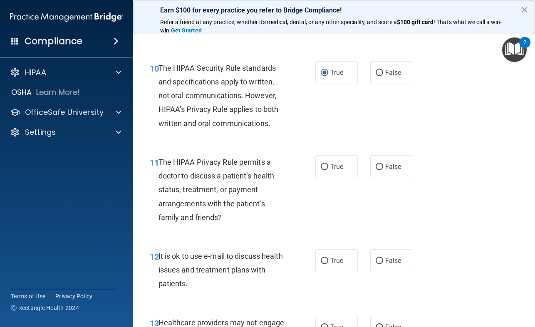
scroll to position [832, 0]
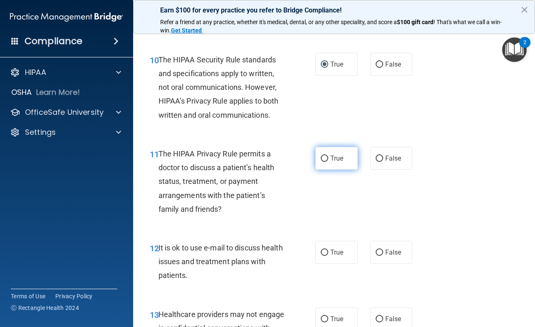
click at [323, 156] on input "True" at bounding box center [324, 159] width 7 height 6
radio input "true"
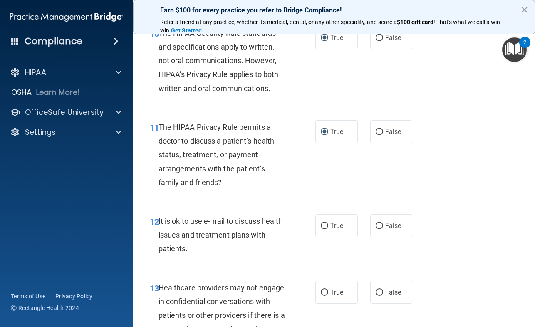
scroll to position [874, 0]
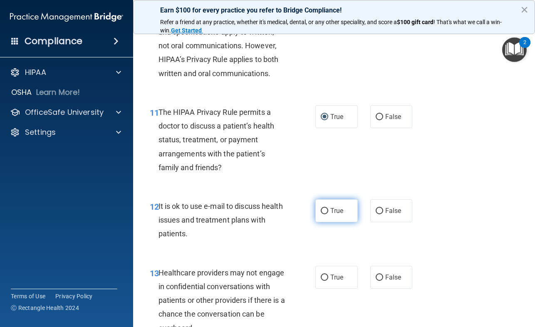
click at [322, 209] on input "True" at bounding box center [324, 211] width 7 height 6
radio input "true"
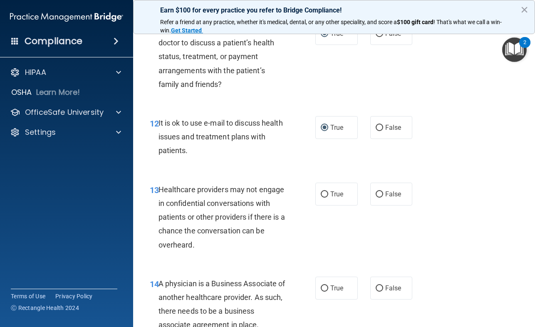
scroll to position [999, 0]
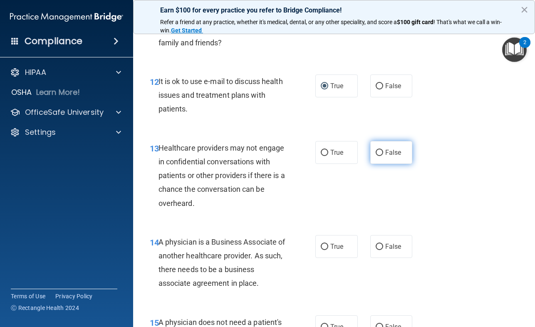
click at [376, 151] on input "False" at bounding box center [379, 153] width 7 height 6
radio input "true"
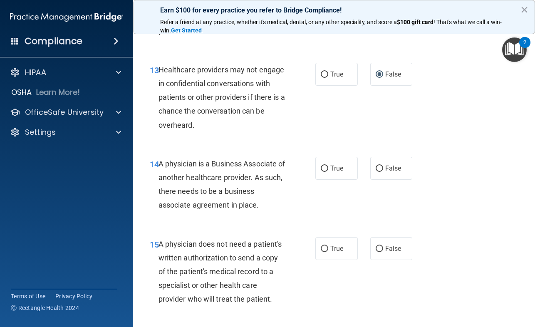
scroll to position [1082, 0]
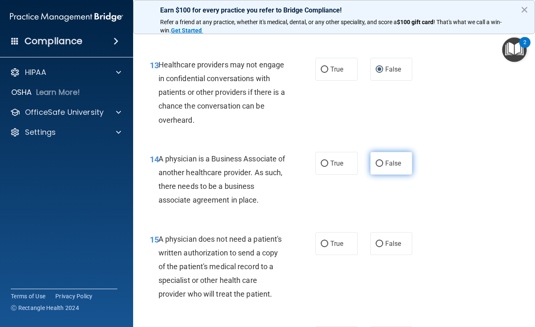
click at [376, 163] on input "False" at bounding box center [379, 164] width 7 height 6
radio input "true"
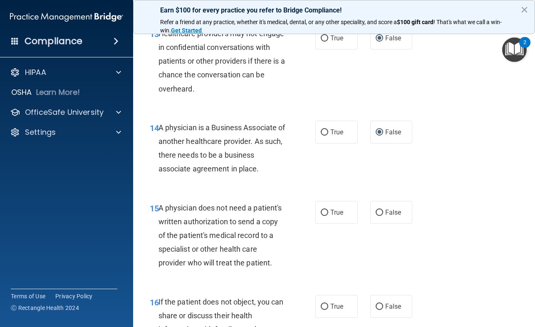
scroll to position [1165, 0]
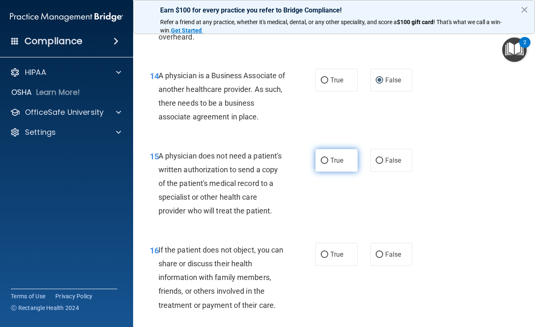
click at [321, 159] on input "True" at bounding box center [324, 161] width 7 height 6
radio input "true"
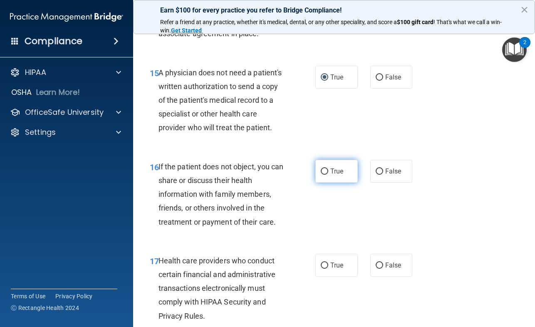
click at [321, 171] on input "True" at bounding box center [324, 172] width 7 height 6
radio input "true"
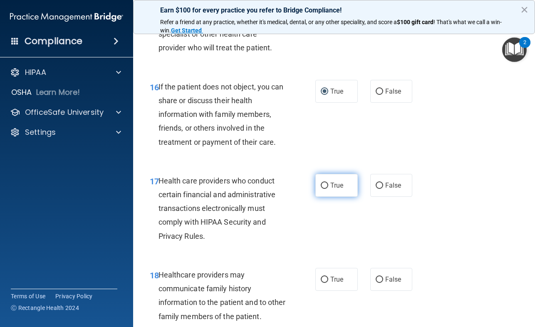
scroll to position [1332, 0]
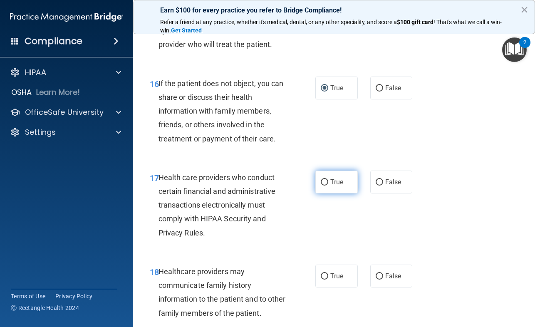
click at [321, 183] on input "True" at bounding box center [324, 182] width 7 height 6
radio input "true"
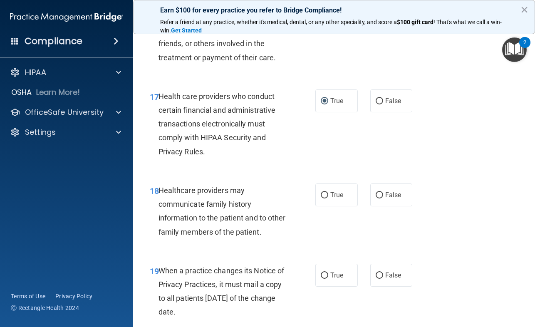
scroll to position [1415, 0]
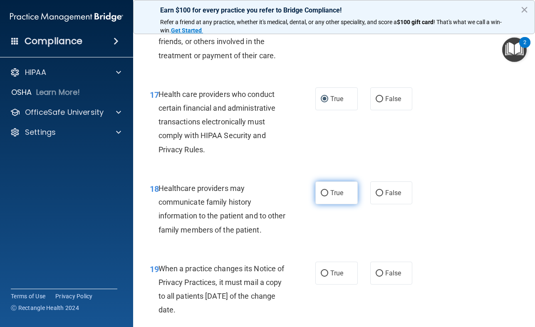
click at [324, 194] on input "True" at bounding box center [324, 193] width 7 height 6
radio input "true"
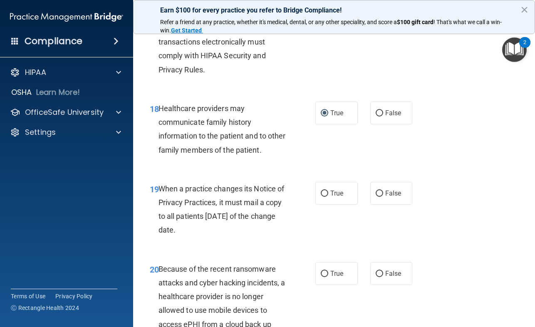
scroll to position [1498, 0]
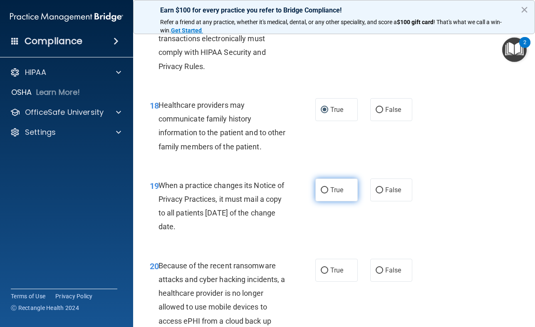
click at [322, 191] on input "True" at bounding box center [324, 190] width 7 height 6
radio input "true"
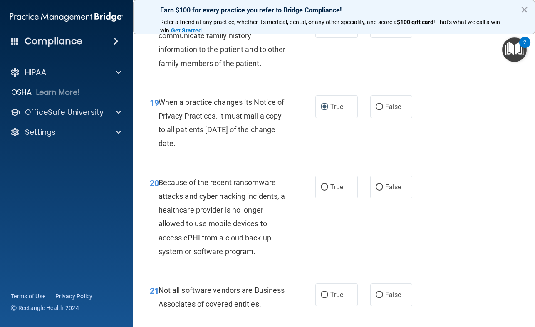
scroll to position [1623, 0]
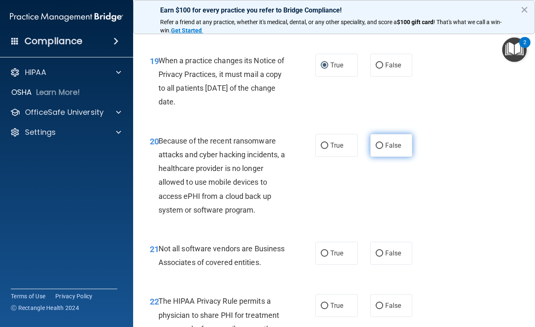
click at [376, 145] on input "False" at bounding box center [379, 146] width 7 height 6
radio input "true"
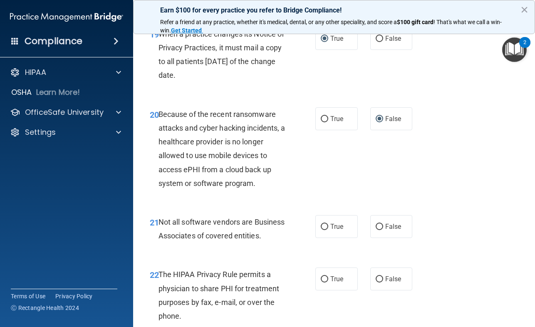
scroll to position [1707, 0]
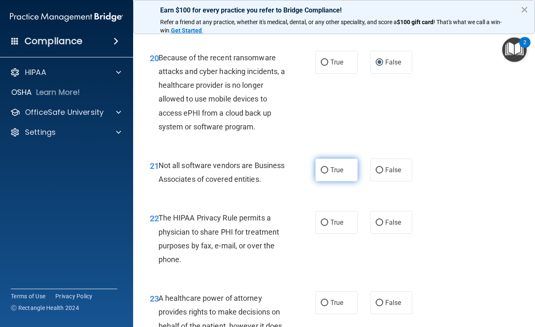
click at [321, 170] on input "True" at bounding box center [324, 170] width 7 height 6
radio input "true"
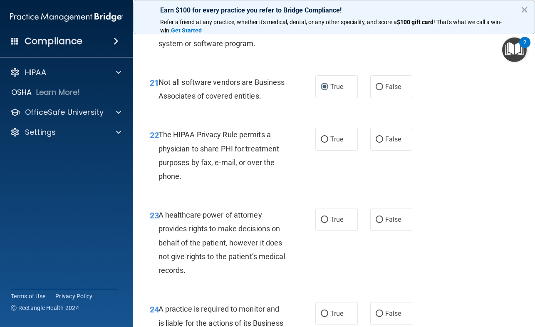
scroll to position [1831, 0]
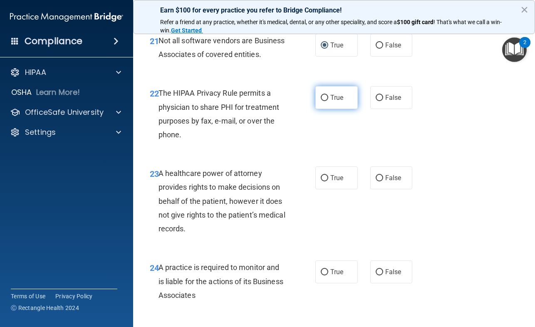
click at [321, 101] on input "True" at bounding box center [324, 98] width 7 height 6
radio input "true"
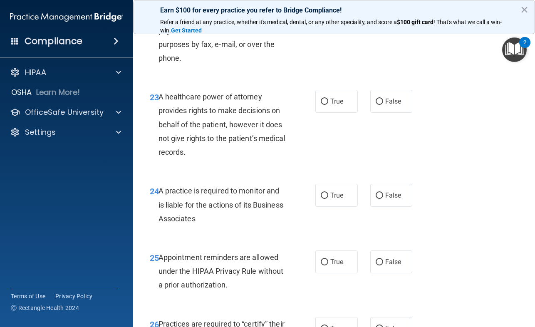
scroll to position [1915, 0]
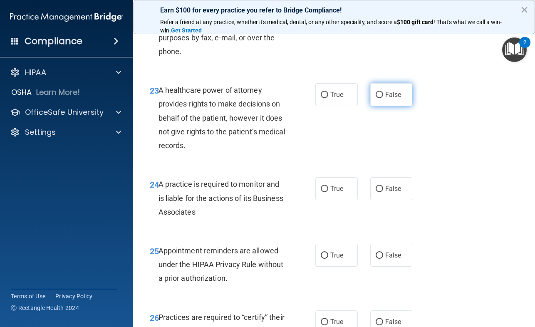
click at [378, 98] on input "False" at bounding box center [379, 95] width 7 height 6
radio input "true"
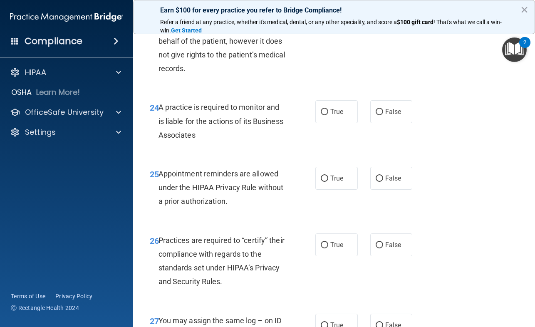
scroll to position [1998, 0]
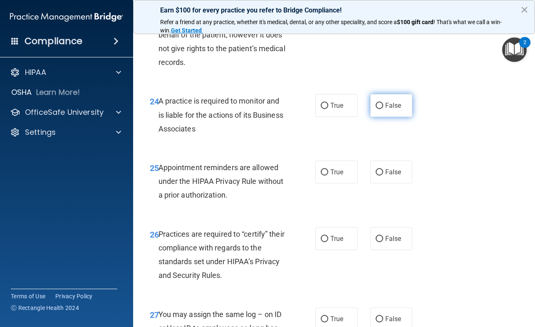
click at [377, 109] on input "False" at bounding box center [379, 106] width 7 height 6
radio input "true"
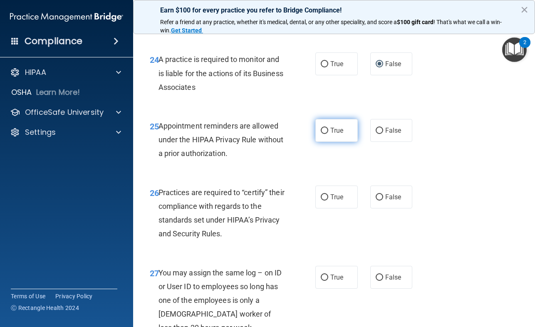
click at [322, 134] on input "True" at bounding box center [324, 131] width 7 height 6
radio input "true"
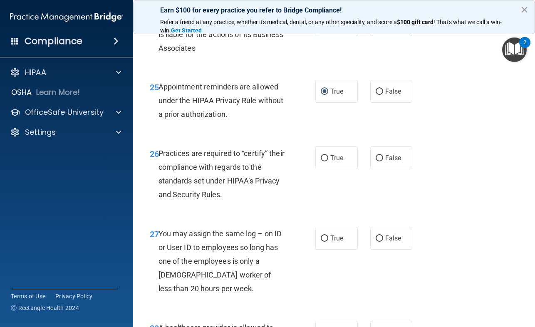
scroll to position [2123, 0]
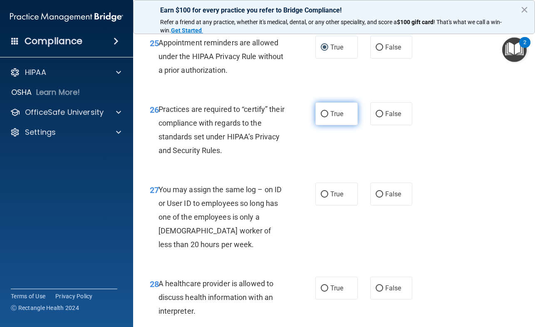
click at [324, 117] on input "True" at bounding box center [324, 114] width 7 height 6
radio input "true"
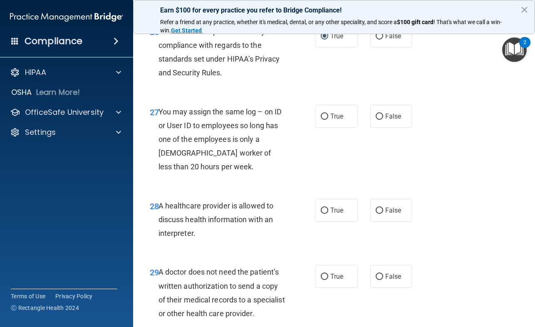
scroll to position [2206, 0]
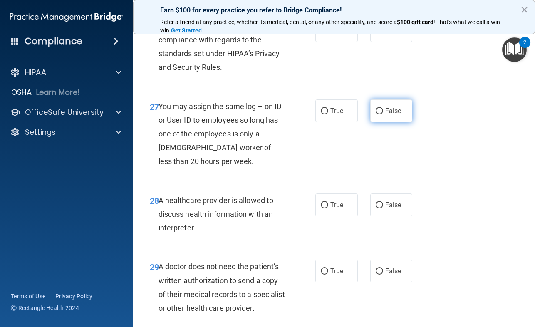
click at [377, 114] on input "False" at bounding box center [379, 111] width 7 height 6
radio input "true"
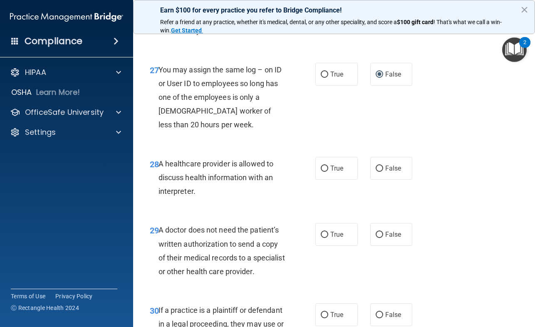
scroll to position [2289, 0]
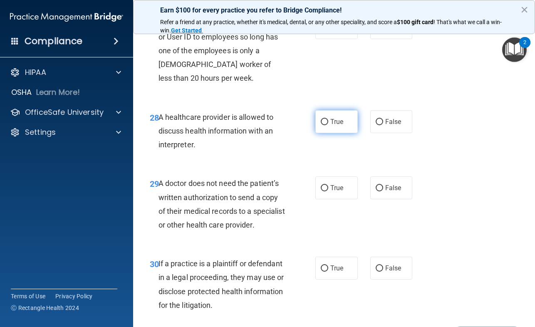
click at [321, 125] on input "True" at bounding box center [324, 122] width 7 height 6
radio input "true"
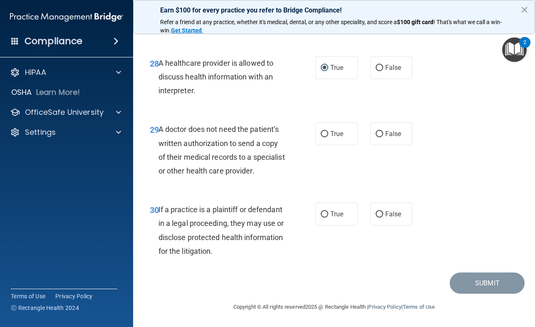
scroll to position [2371, 0]
click at [323, 131] on input "True" at bounding box center [324, 134] width 7 height 6
radio input "true"
click at [321, 211] on input "True" at bounding box center [324, 214] width 7 height 6
radio input "true"
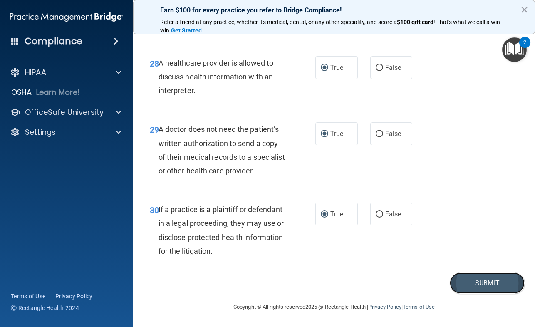
click at [481, 277] on button "Submit" at bounding box center [487, 283] width 75 height 21
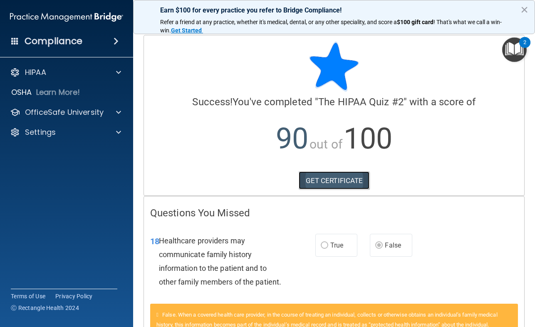
click at [335, 176] on link "GET CERTIFICATE" at bounding box center [334, 180] width 71 height 18
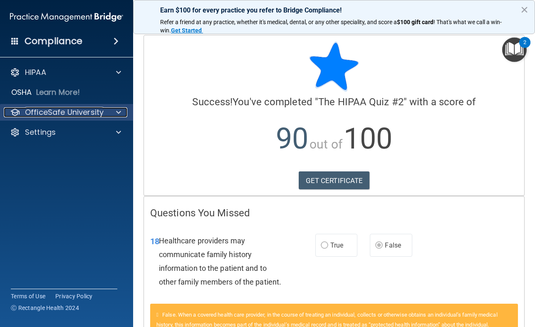
click at [39, 109] on p "OfficeSafe University" at bounding box center [64, 112] width 79 height 10
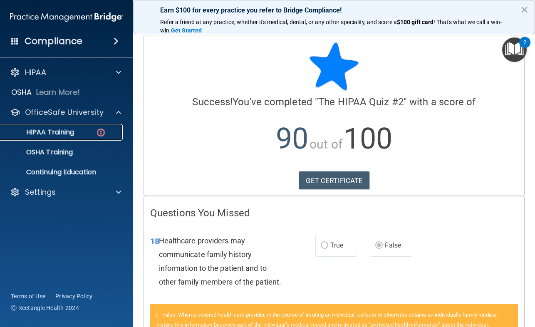
click at [47, 133] on p "HIPAA Training" at bounding box center [39, 132] width 69 height 8
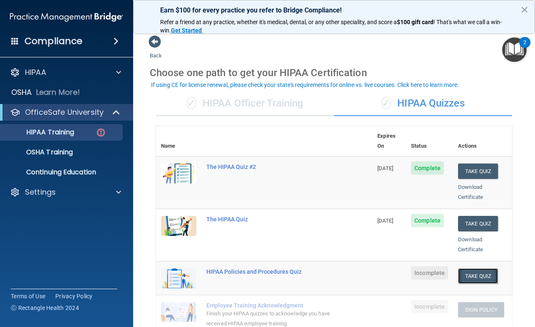
click at [467, 268] on button "Take Quiz" at bounding box center [478, 275] width 40 height 15
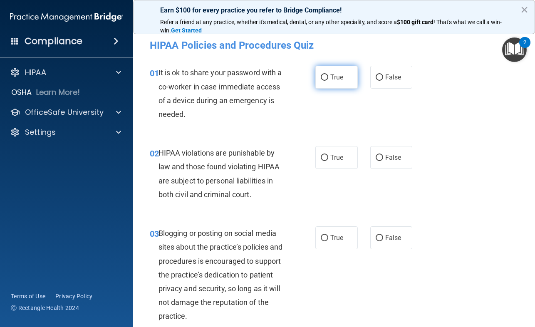
click at [322, 75] on input "True" at bounding box center [324, 78] width 7 height 6
radio input "true"
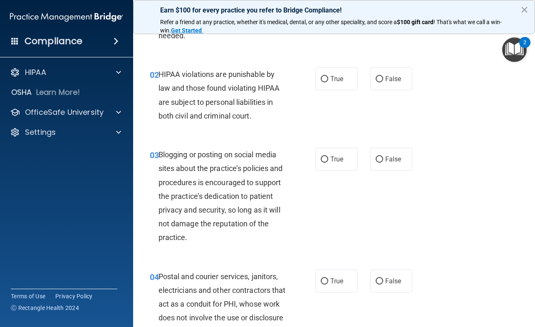
scroll to position [83, 0]
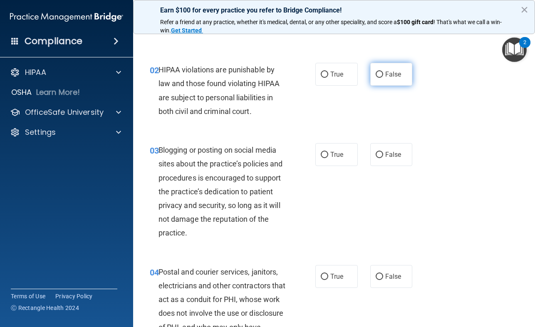
click at [377, 73] on input "False" at bounding box center [379, 75] width 7 height 6
radio input "true"
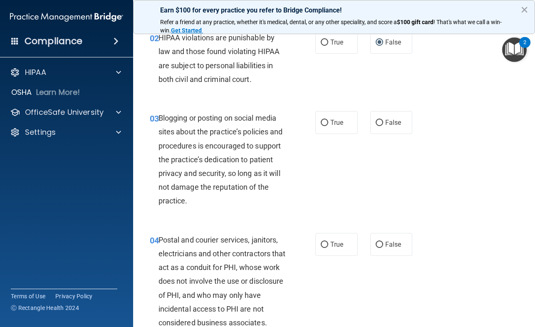
scroll to position [166, 0]
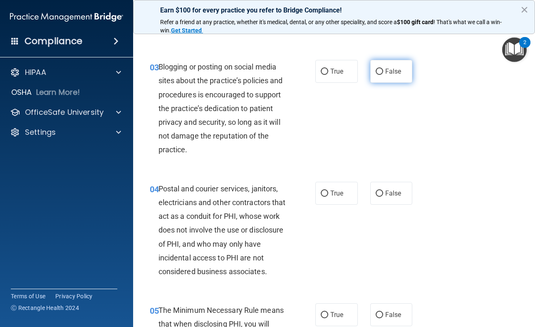
click at [376, 71] on input "False" at bounding box center [379, 72] width 7 height 6
radio input "true"
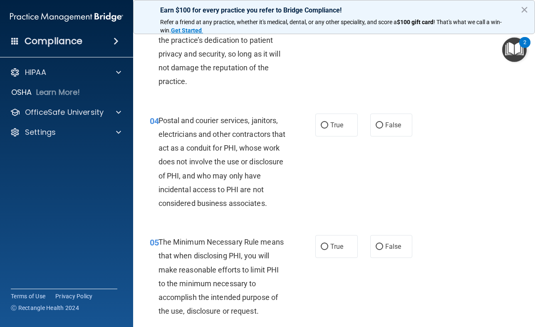
scroll to position [250, 0]
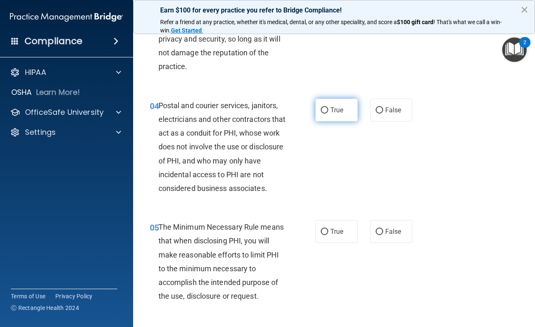
click at [323, 109] on input "True" at bounding box center [324, 110] width 7 height 6
radio input "true"
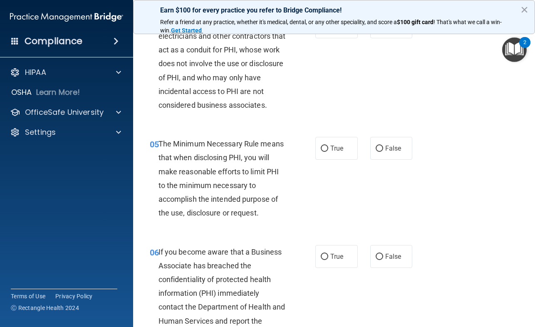
scroll to position [375, 0]
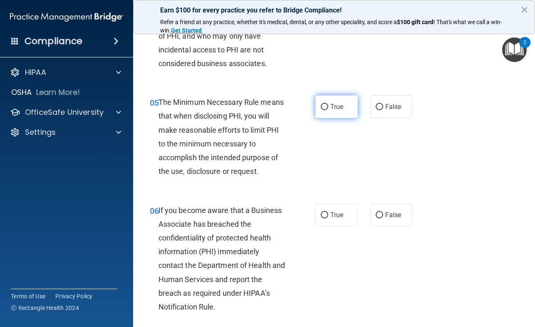
click at [323, 107] on input "True" at bounding box center [324, 107] width 7 height 6
radio input "true"
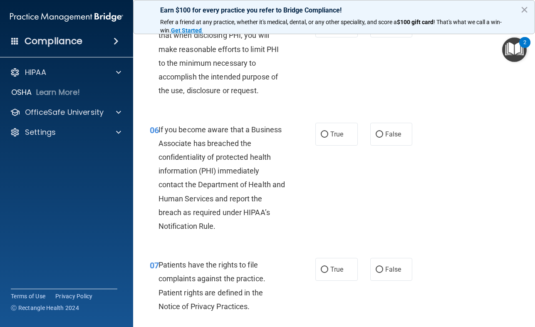
scroll to position [458, 0]
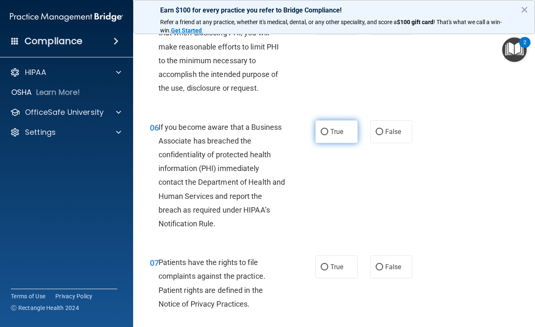
click at [322, 133] on input "True" at bounding box center [324, 132] width 7 height 6
radio input "true"
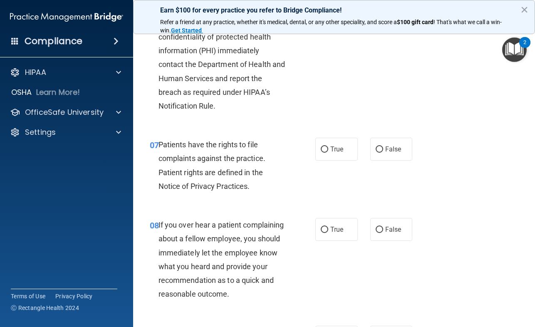
scroll to position [583, 0]
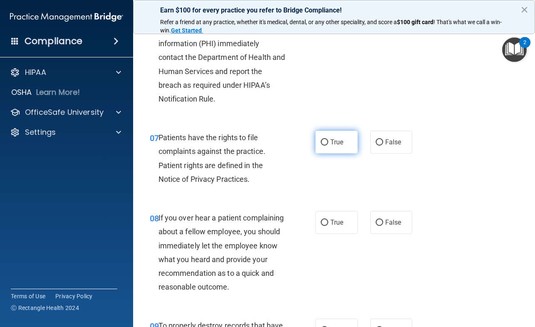
click at [323, 142] on input "True" at bounding box center [324, 142] width 7 height 6
radio input "true"
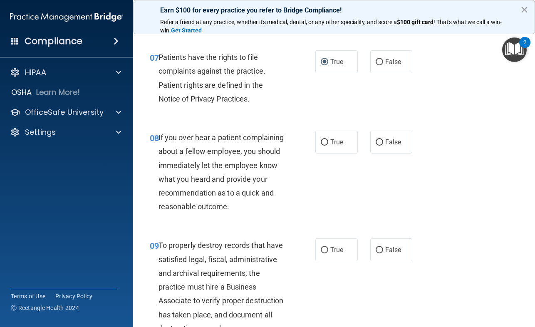
scroll to position [666, 0]
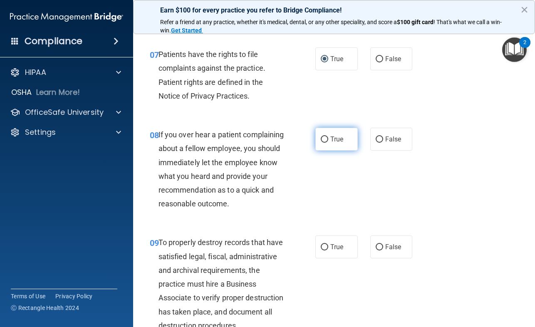
click at [322, 139] on input "True" at bounding box center [324, 140] width 7 height 6
radio input "true"
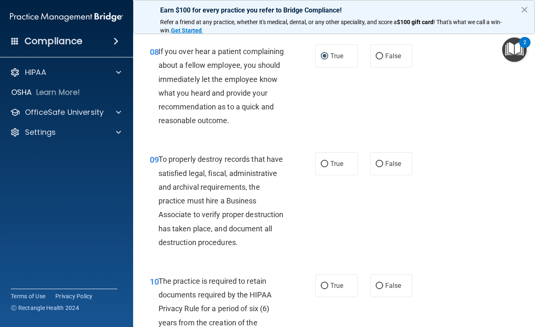
scroll to position [791, 0]
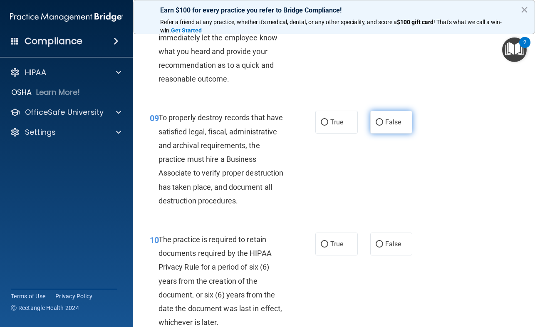
click at [377, 126] on input "False" at bounding box center [379, 122] width 7 height 6
radio input "true"
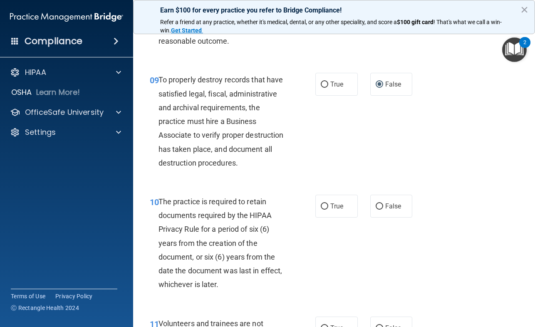
scroll to position [874, 0]
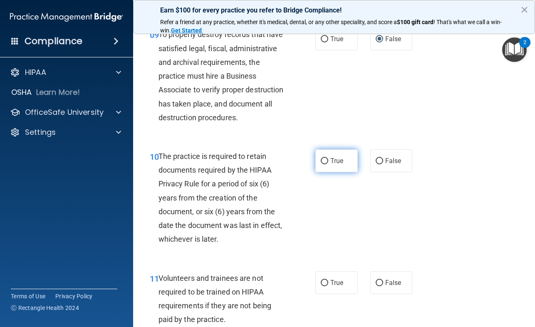
click at [323, 164] on input "True" at bounding box center [324, 161] width 7 height 6
radio input "true"
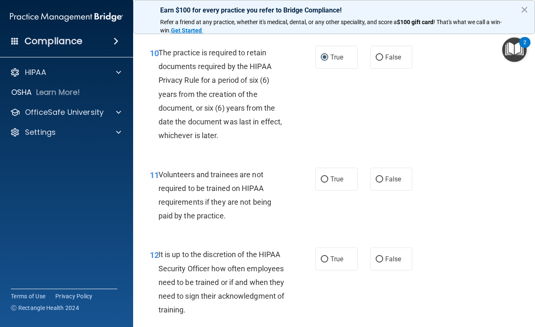
scroll to position [999, 0]
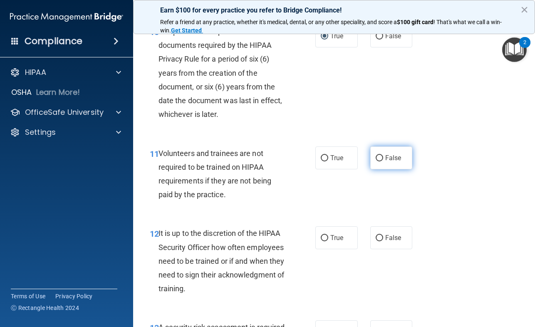
click at [377, 162] on input "False" at bounding box center [379, 158] width 7 height 6
radio input "true"
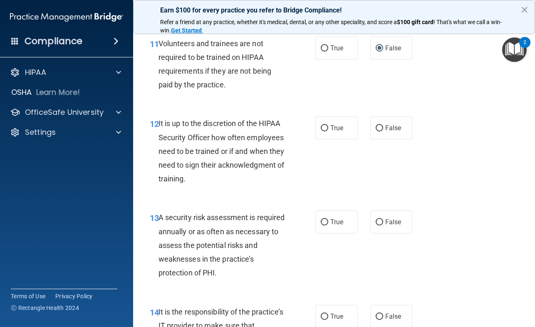
scroll to position [1124, 0]
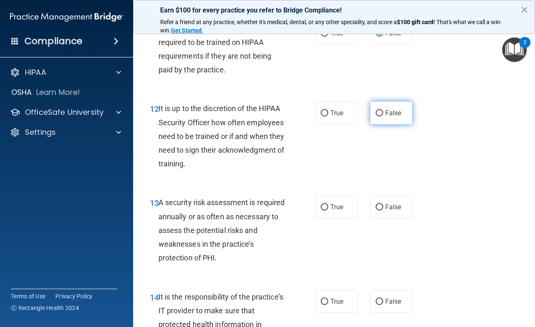
click at [378, 117] on input "False" at bounding box center [379, 113] width 7 height 6
radio input "true"
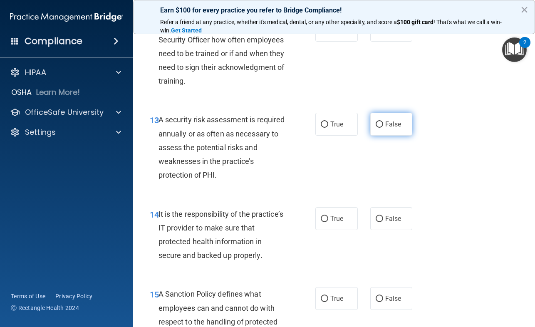
scroll to position [1207, 0]
click at [321, 127] on input "True" at bounding box center [324, 124] width 7 height 6
radio input "true"
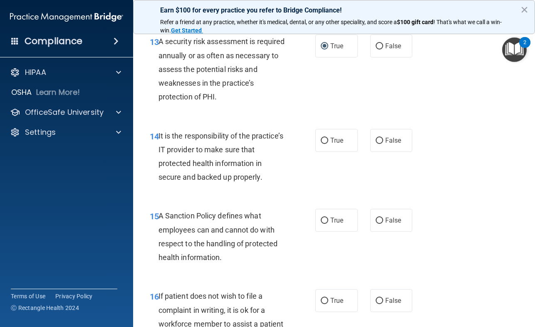
scroll to position [1290, 0]
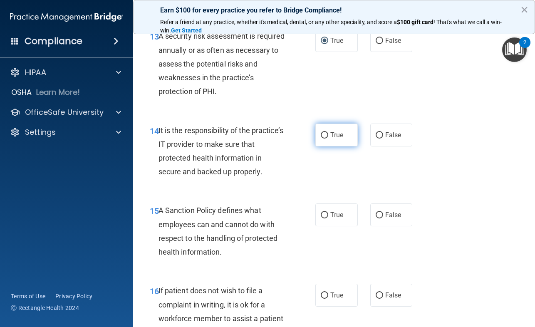
click at [322, 139] on input "True" at bounding box center [324, 135] width 7 height 6
radio input "true"
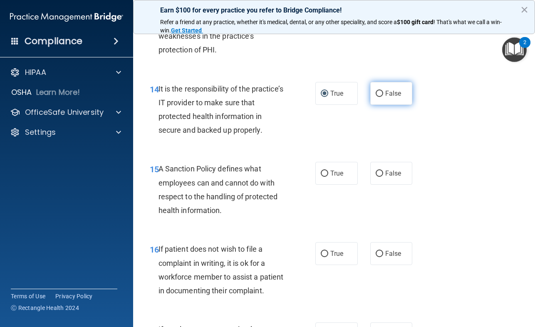
click at [378, 97] on input "False" at bounding box center [379, 94] width 7 height 6
radio input "true"
radio input "false"
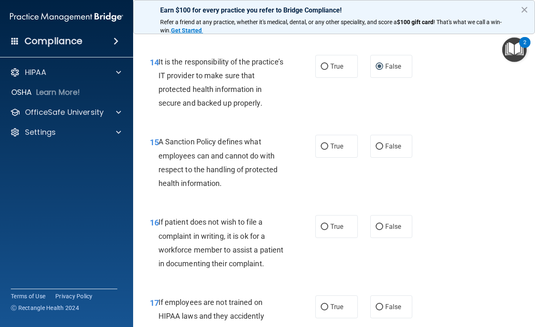
scroll to position [1374, 0]
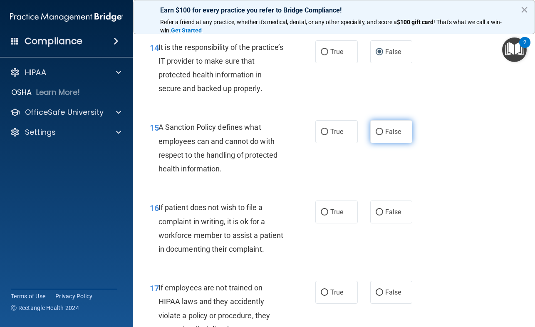
click at [376, 135] on input "False" at bounding box center [379, 132] width 7 height 6
radio input "true"
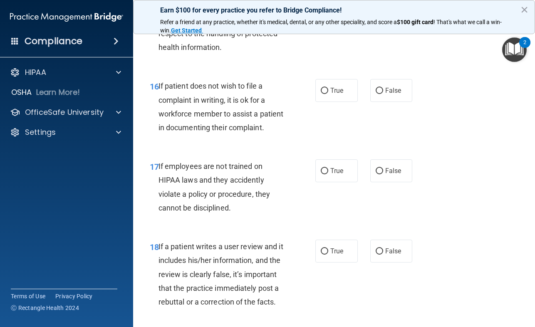
scroll to position [1498, 0]
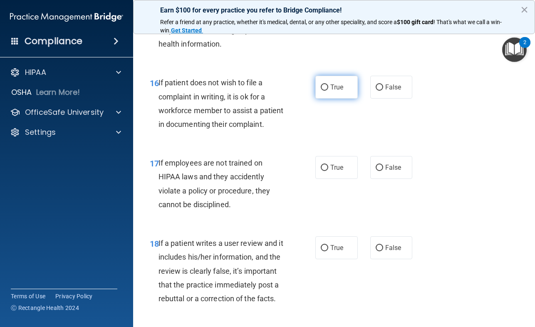
click at [322, 91] on input "True" at bounding box center [324, 87] width 7 height 6
radio input "true"
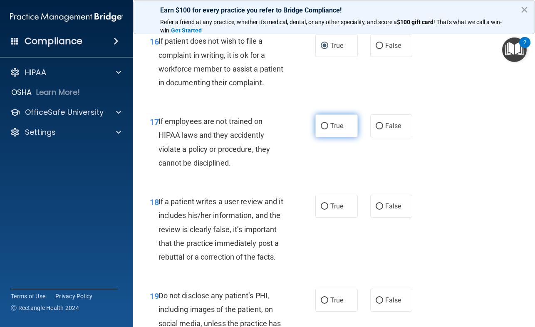
click at [322, 129] on input "True" at bounding box center [324, 126] width 7 height 6
radio input "true"
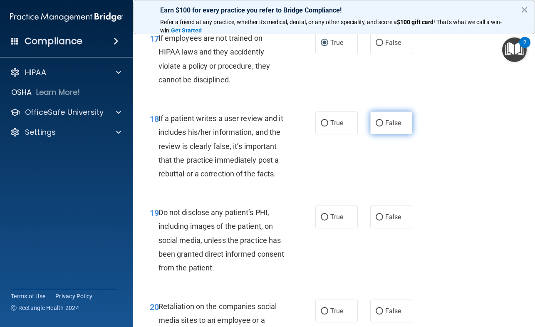
click at [377, 127] on input "False" at bounding box center [379, 123] width 7 height 6
radio input "true"
click at [322, 127] on input "True" at bounding box center [324, 123] width 7 height 6
radio input "true"
radio input "false"
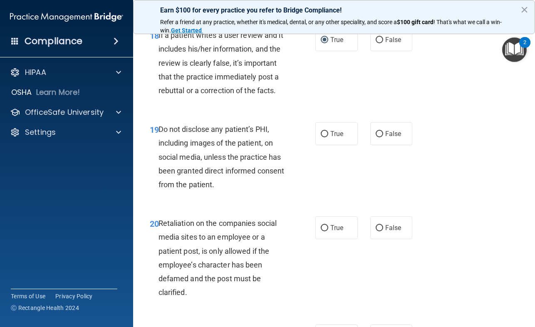
scroll to position [1748, 0]
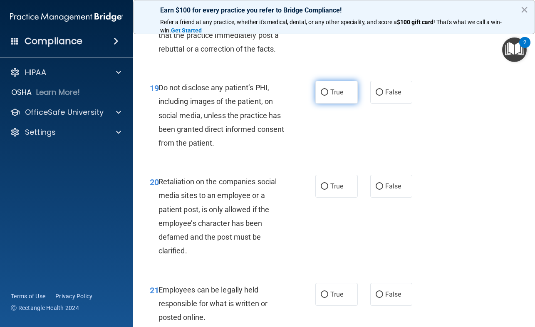
click at [322, 96] on input "True" at bounding box center [324, 92] width 7 height 6
radio input "true"
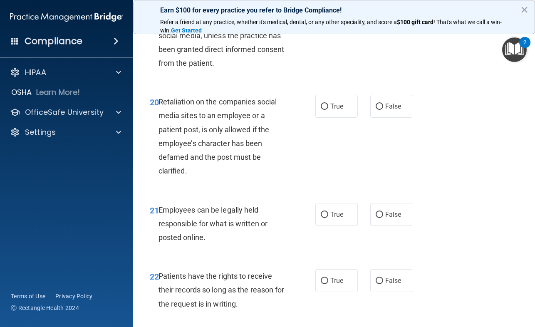
scroll to position [1831, 0]
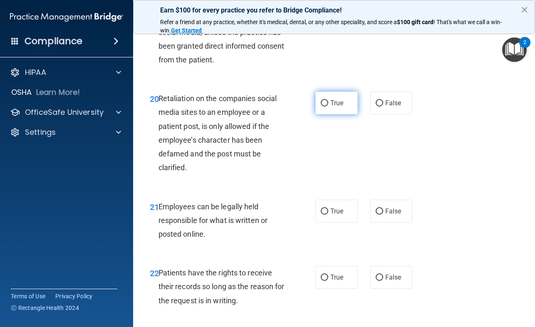
click at [322, 107] on input "True" at bounding box center [324, 103] width 7 height 6
radio input "true"
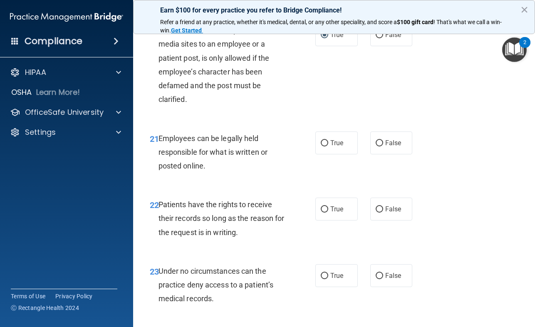
scroll to position [1915, 0]
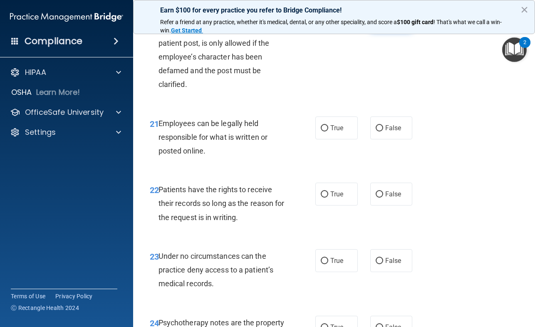
click at [377, 23] on input "False" at bounding box center [379, 20] width 7 height 6
radio input "true"
radio input "false"
click at [323, 132] on input "True" at bounding box center [324, 128] width 7 height 6
radio input "true"
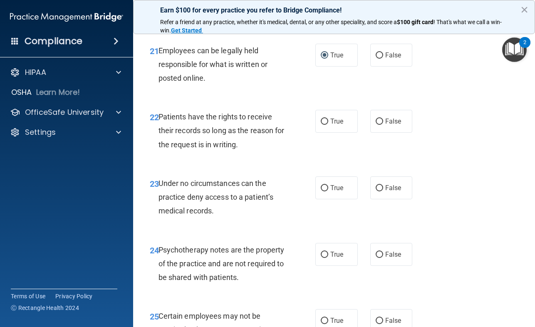
scroll to position [1998, 0]
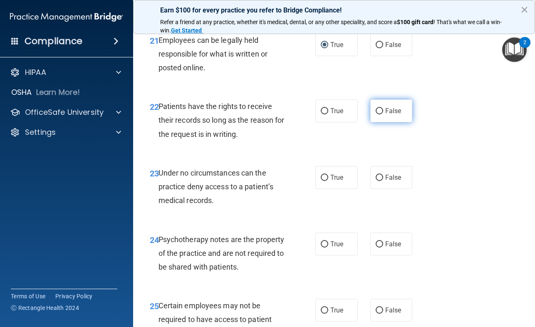
click at [376, 114] on input "False" at bounding box center [379, 111] width 7 height 6
radio input "true"
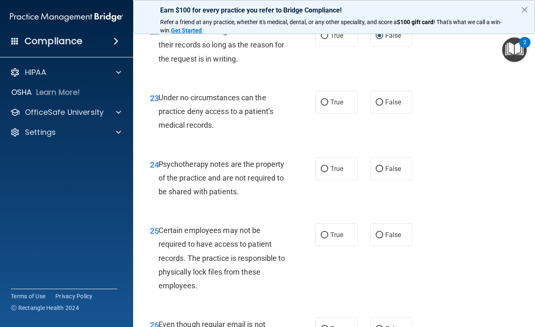
scroll to position [2081, 0]
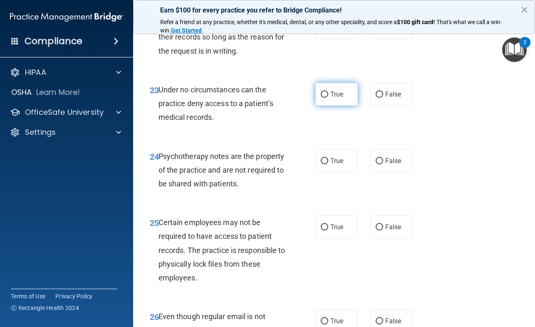
click at [321, 98] on input "True" at bounding box center [324, 95] width 7 height 6
radio input "true"
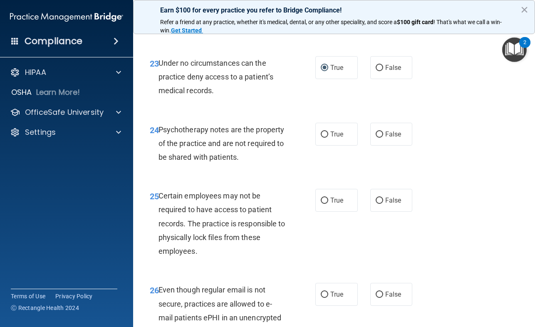
scroll to position [2123, 0]
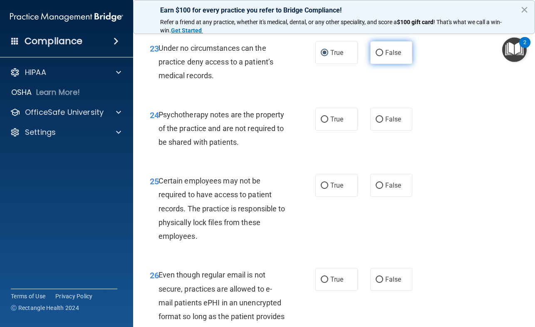
click at [376, 56] on input "False" at bounding box center [379, 53] width 7 height 6
radio input "true"
radio input "false"
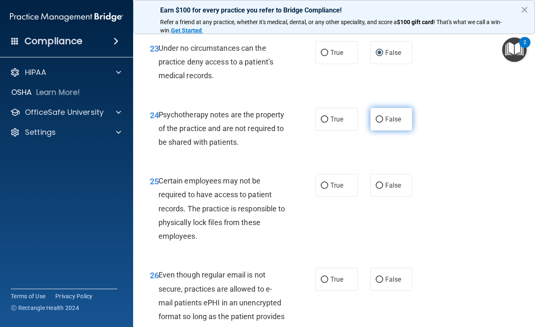
click at [377, 123] on input "False" at bounding box center [379, 120] width 7 height 6
radio input "true"
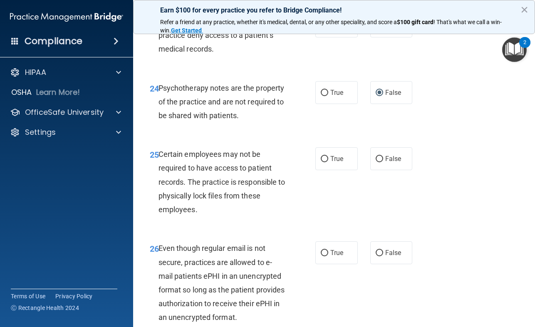
scroll to position [2164, 0]
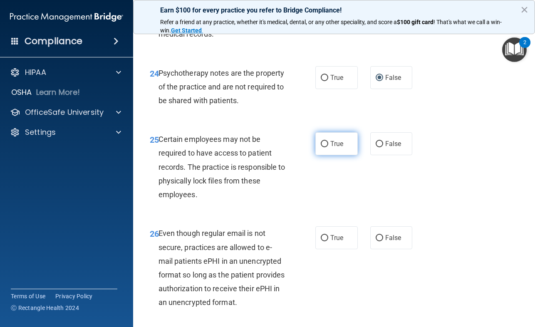
click at [323, 147] on input "True" at bounding box center [324, 144] width 7 height 6
radio input "true"
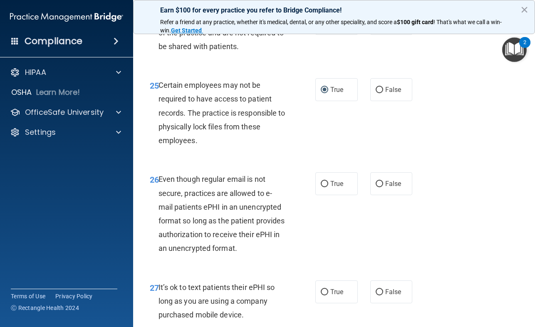
scroll to position [2248, 0]
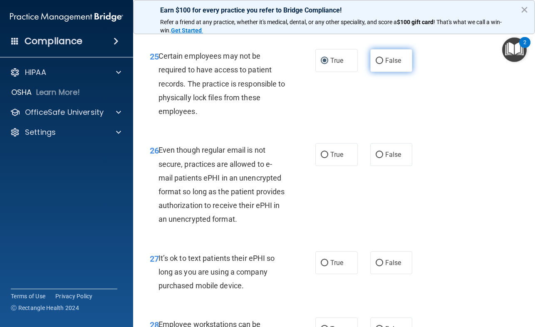
click at [378, 64] on input "False" at bounding box center [379, 61] width 7 height 6
radio input "true"
radio input "false"
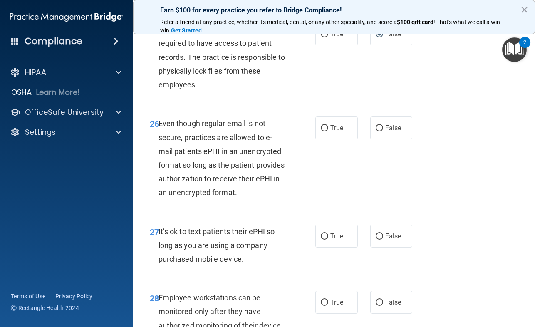
scroll to position [2289, 0]
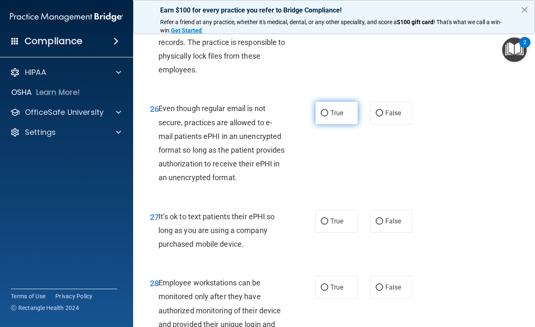
click at [325, 117] on input "True" at bounding box center [324, 113] width 7 height 6
radio input "true"
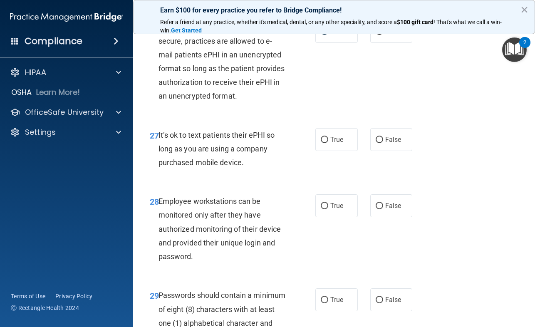
scroll to position [2373, 0]
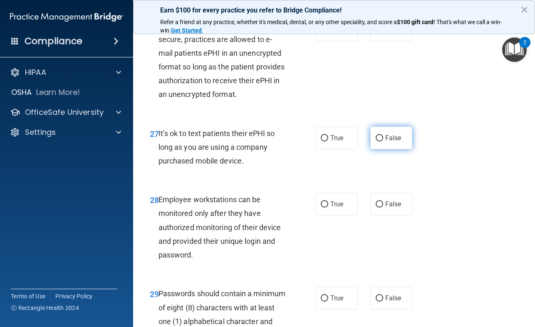
click at [376, 142] on input "False" at bounding box center [379, 138] width 7 height 6
radio input "true"
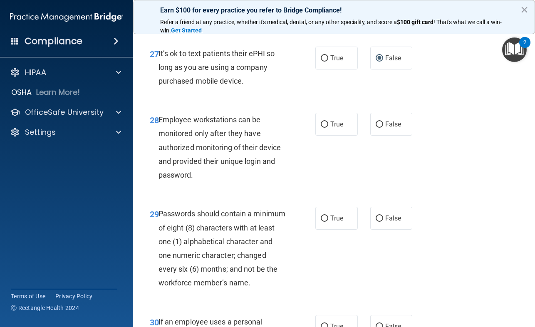
scroll to position [2456, 0]
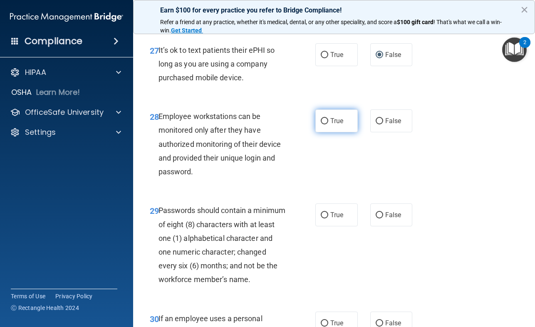
click at [323, 124] on input "True" at bounding box center [324, 121] width 7 height 6
radio input "true"
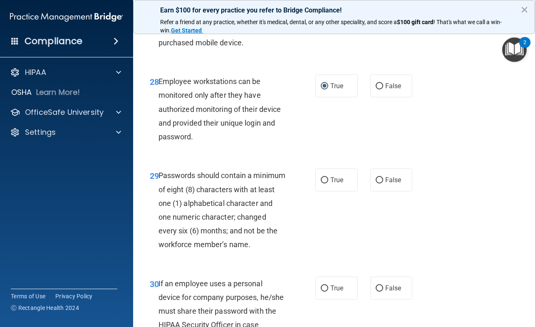
scroll to position [2539, 0]
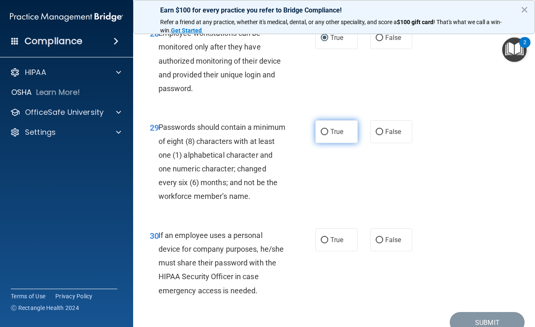
click at [321, 135] on input "True" at bounding box center [324, 132] width 7 height 6
radio input "true"
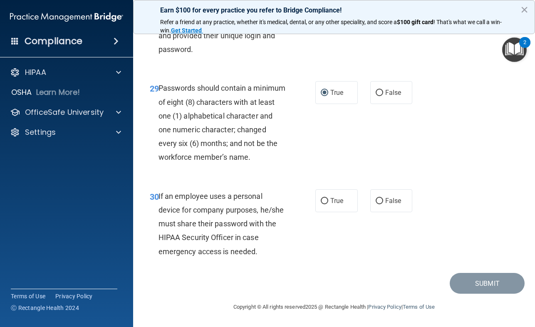
scroll to position [2647, 0]
click at [321, 201] on input "True" at bounding box center [324, 201] width 7 height 6
radio input "true"
click at [469, 281] on button "Submit" at bounding box center [487, 283] width 75 height 21
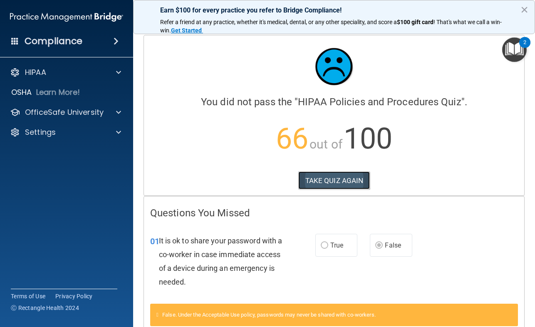
click at [341, 176] on button "TAKE QUIZ AGAIN" at bounding box center [334, 180] width 72 height 18
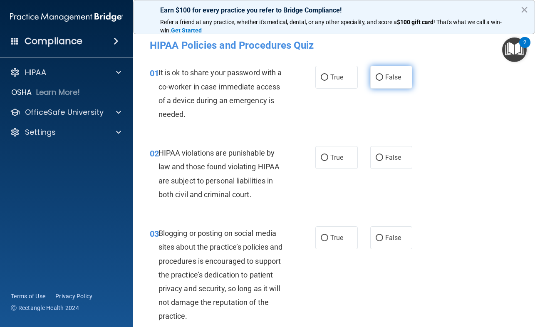
click at [376, 78] on input "False" at bounding box center [379, 78] width 7 height 6
radio input "true"
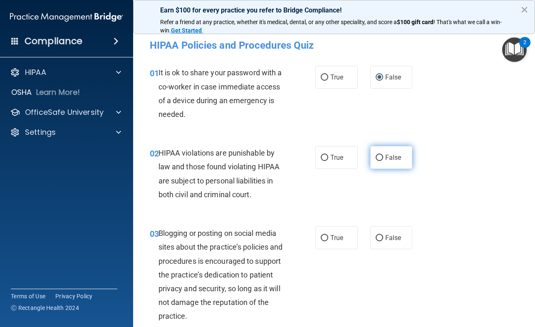
click at [377, 156] on input "False" at bounding box center [379, 158] width 7 height 6
radio input "true"
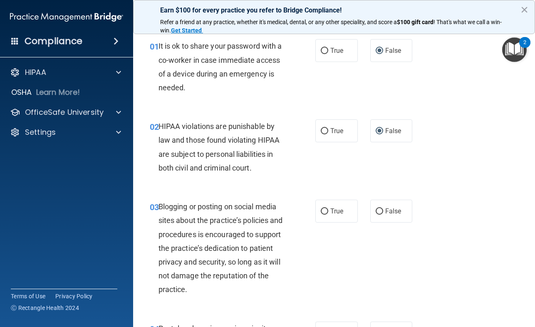
scroll to position [42, 0]
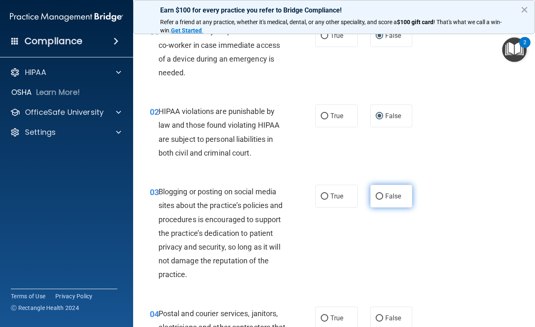
click at [378, 194] on input "False" at bounding box center [379, 197] width 7 height 6
radio input "true"
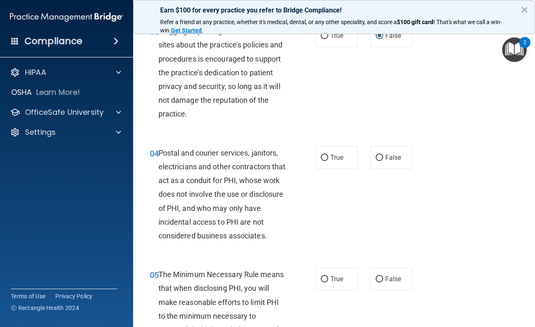
scroll to position [208, 0]
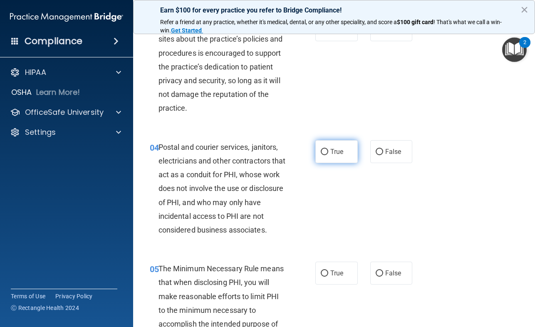
click at [322, 149] on input "True" at bounding box center [324, 152] width 7 height 6
radio input "true"
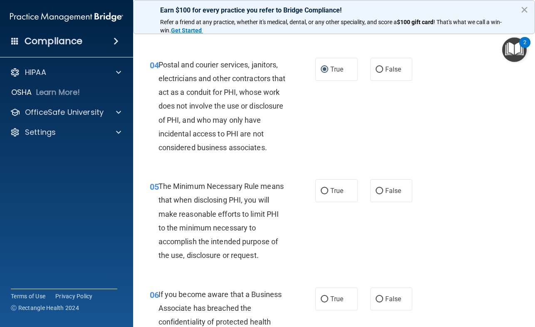
scroll to position [291, 0]
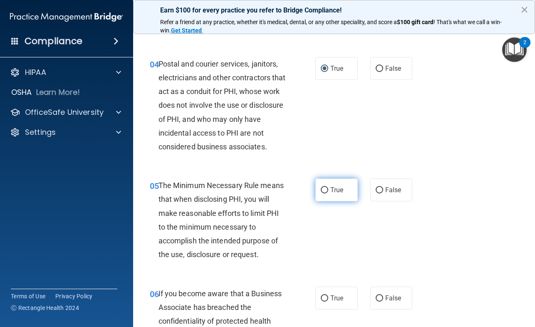
click at [322, 189] on input "True" at bounding box center [324, 190] width 7 height 6
radio input "true"
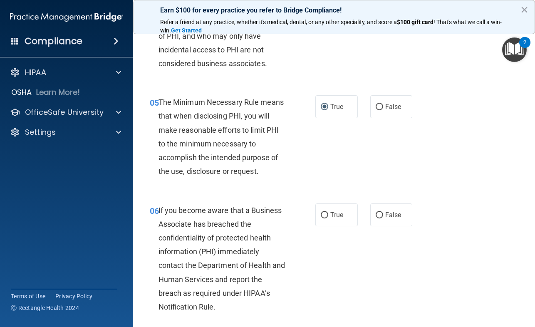
scroll to position [416, 0]
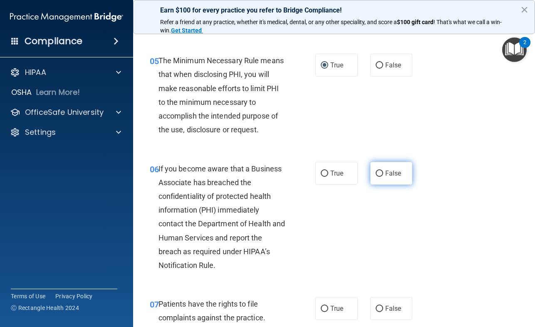
click at [377, 173] on input "False" at bounding box center [379, 174] width 7 height 6
radio input "true"
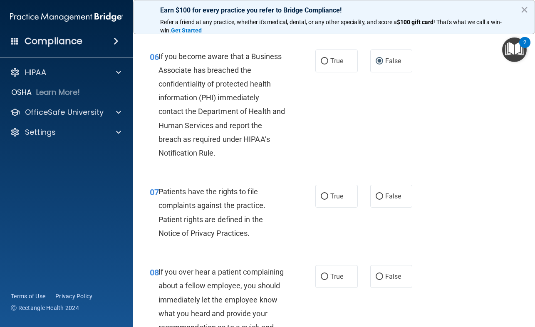
scroll to position [541, 0]
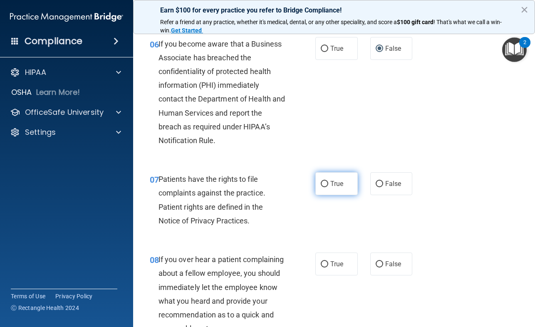
click at [324, 181] on input "True" at bounding box center [324, 184] width 7 height 6
radio input "true"
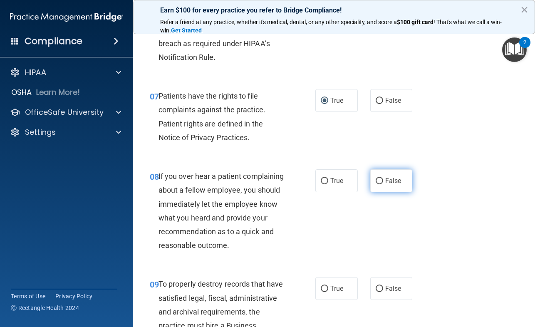
click at [376, 180] on input "False" at bounding box center [379, 181] width 7 height 6
radio input "true"
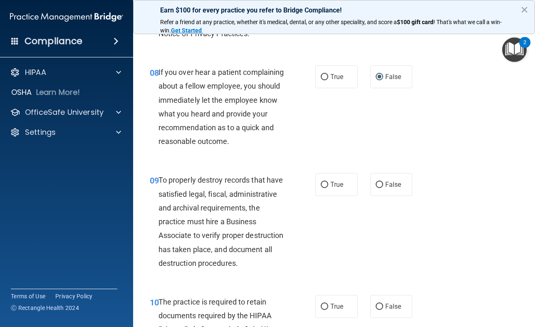
scroll to position [749, 0]
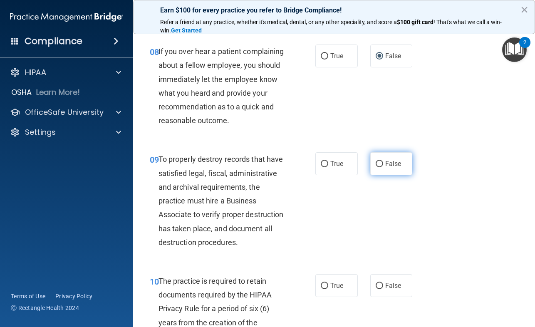
click at [378, 167] on input "False" at bounding box center [379, 164] width 7 height 6
radio input "true"
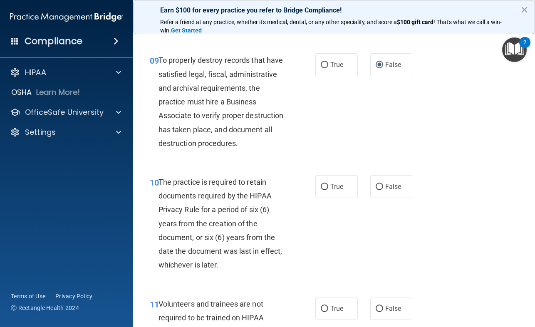
scroll to position [874, 0]
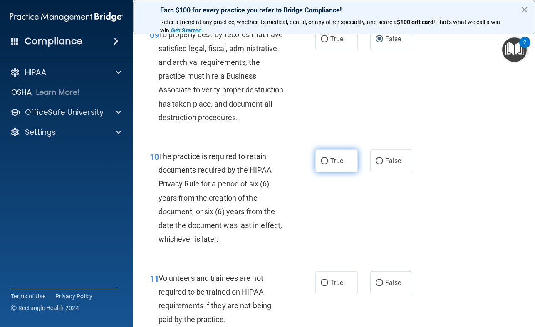
click at [323, 164] on input "True" at bounding box center [324, 161] width 7 height 6
radio input "true"
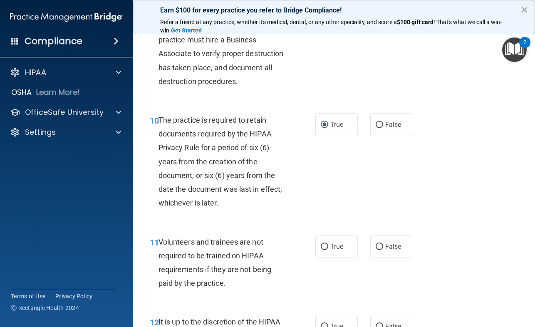
scroll to position [957, 0]
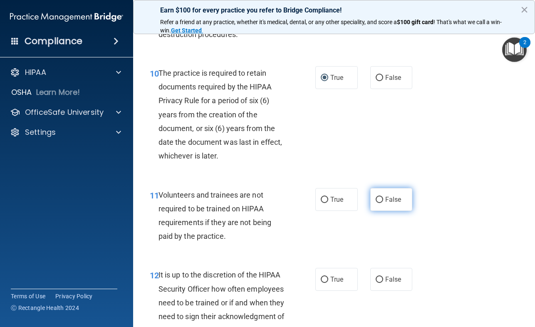
click at [376, 203] on input "False" at bounding box center [379, 200] width 7 height 6
radio input "true"
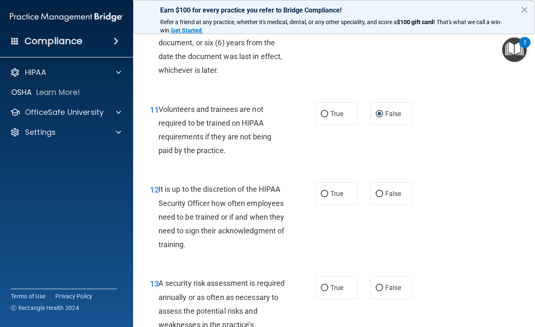
scroll to position [1082, 0]
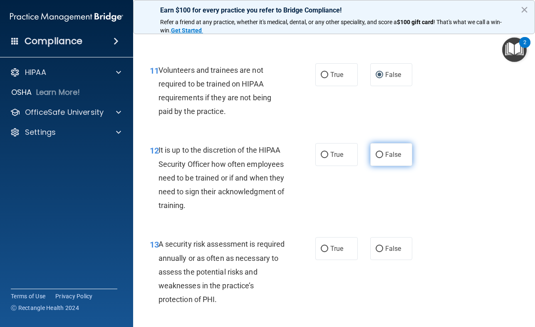
click at [377, 158] on input "False" at bounding box center [379, 155] width 7 height 6
radio input "true"
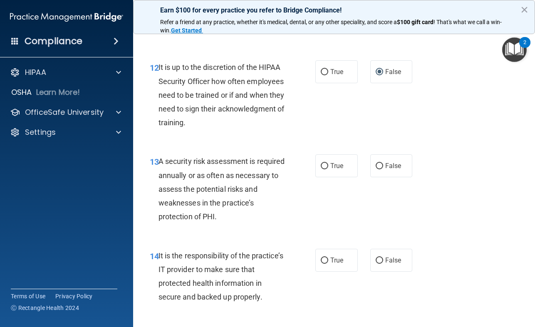
scroll to position [1165, 0]
click at [321, 169] on input "True" at bounding box center [324, 166] width 7 height 6
radio input "true"
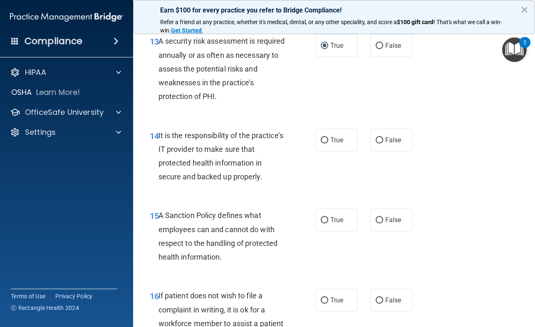
scroll to position [1290, 0]
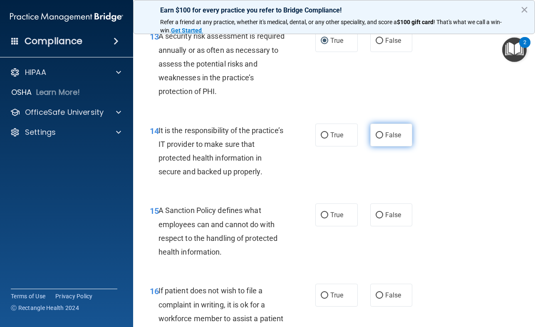
click at [377, 139] on input "False" at bounding box center [379, 135] width 7 height 6
radio input "true"
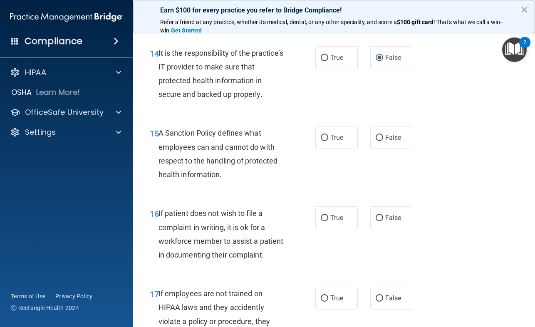
scroll to position [1374, 0]
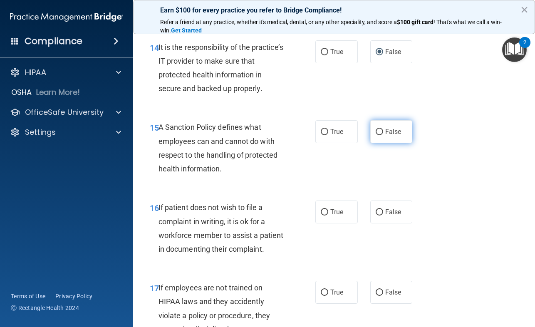
click at [378, 135] on input "False" at bounding box center [379, 132] width 7 height 6
radio input "true"
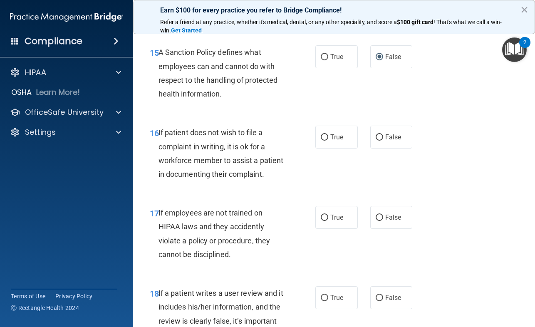
scroll to position [1457, 0]
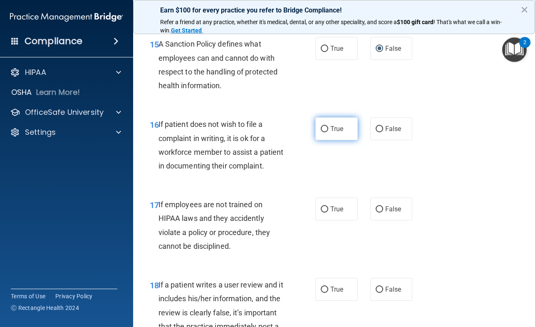
click at [324, 132] on input "True" at bounding box center [324, 129] width 7 height 6
radio input "true"
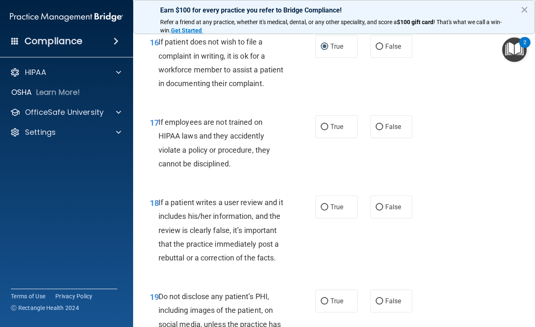
scroll to position [1540, 0]
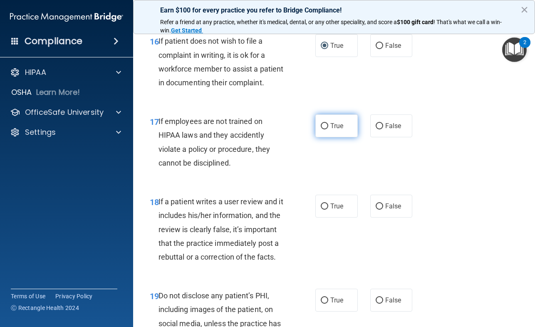
click at [324, 129] on input "True" at bounding box center [324, 126] width 7 height 6
radio input "true"
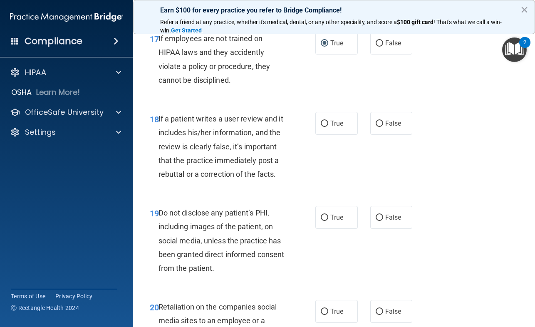
scroll to position [1623, 0]
click at [376, 127] on input "False" at bounding box center [379, 123] width 7 height 6
radio input "true"
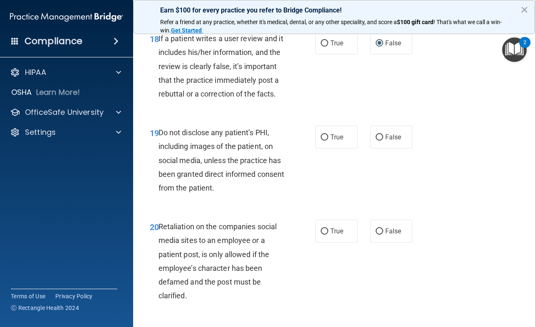
scroll to position [1707, 0]
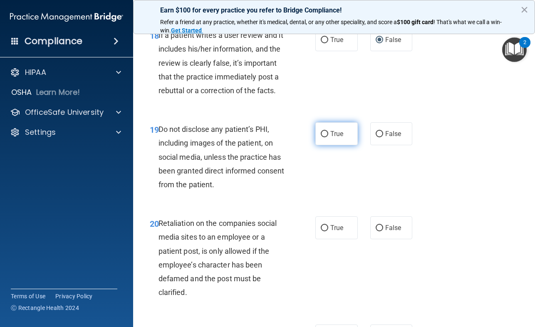
click at [323, 137] on input "True" at bounding box center [324, 134] width 7 height 6
radio input "true"
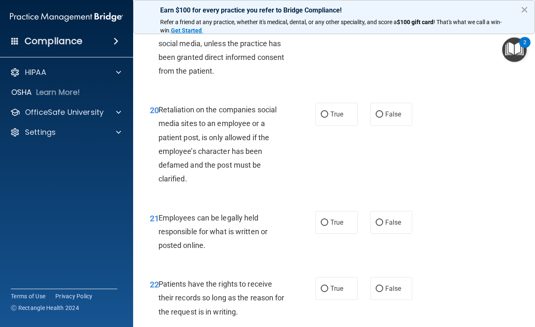
scroll to position [1831, 0]
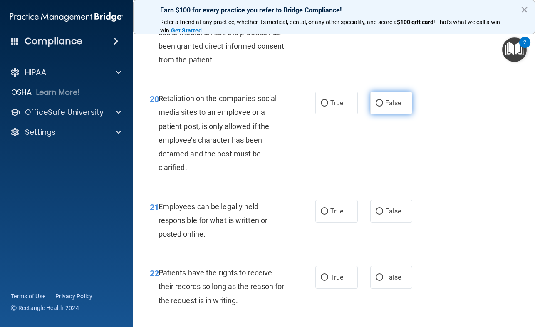
click at [376, 107] on input "False" at bounding box center [379, 103] width 7 height 6
radio input "true"
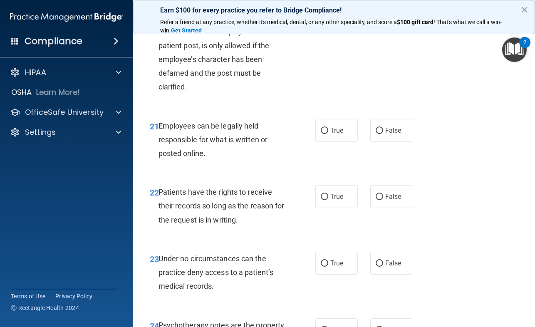
scroll to position [1915, 0]
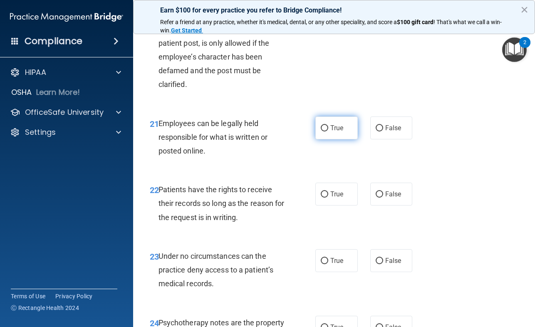
click at [324, 132] on input "True" at bounding box center [324, 128] width 7 height 6
radio input "true"
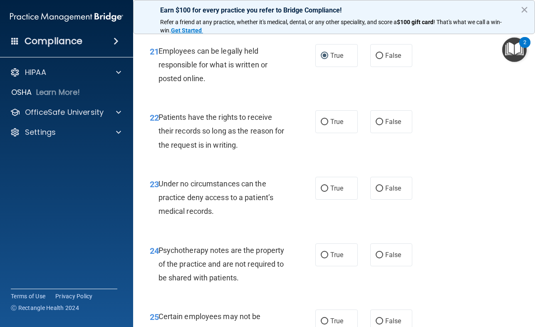
scroll to position [1998, 0]
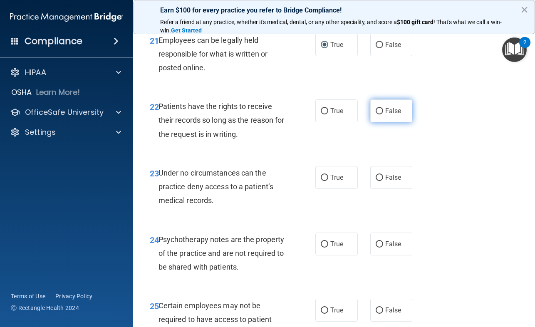
click at [376, 114] on input "False" at bounding box center [379, 111] width 7 height 6
radio input "true"
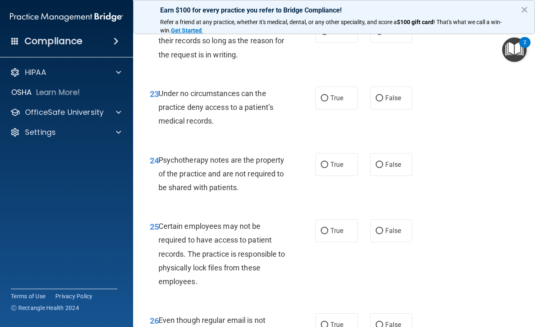
scroll to position [2081, 0]
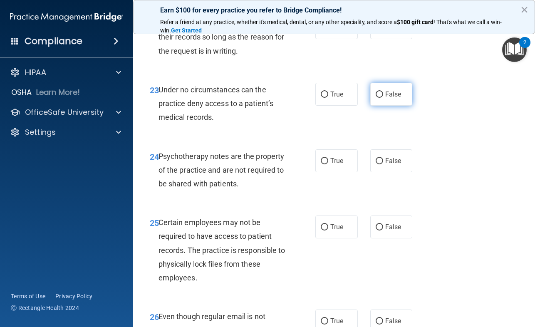
click at [377, 98] on input "False" at bounding box center [379, 95] width 7 height 6
radio input "true"
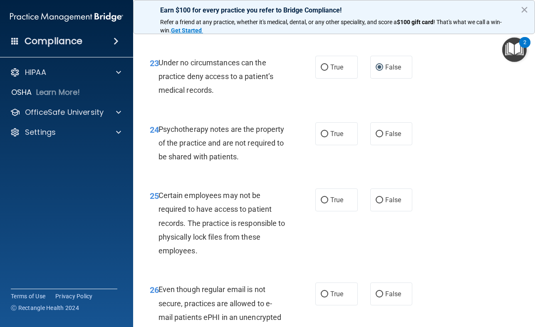
scroll to position [2123, 0]
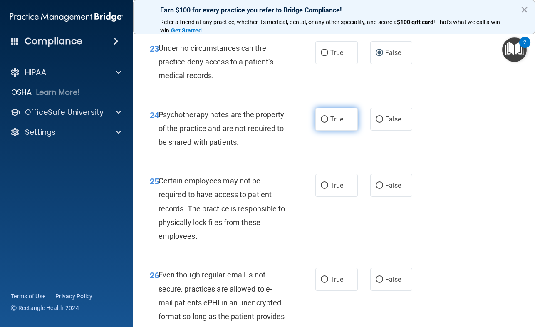
click at [322, 123] on input "True" at bounding box center [324, 120] width 7 height 6
radio input "true"
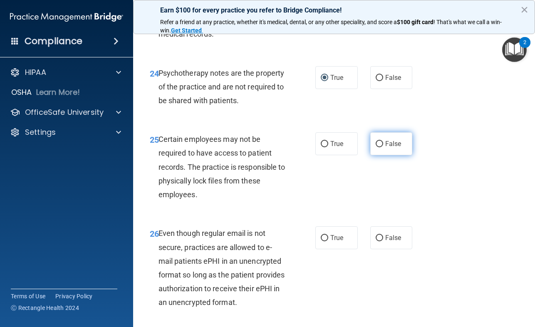
click at [376, 147] on input "False" at bounding box center [379, 144] width 7 height 6
radio input "true"
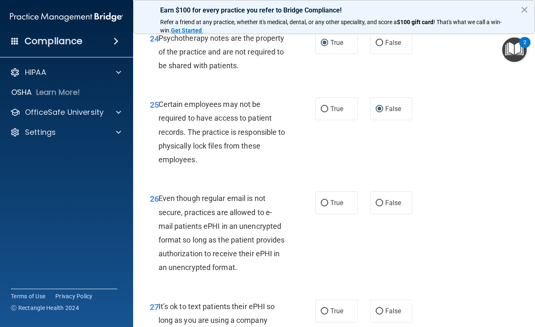
scroll to position [2289, 0]
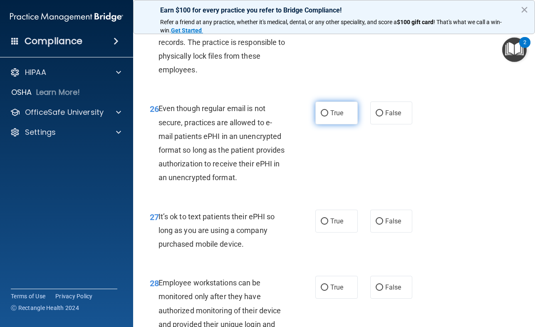
click at [324, 117] on input "True" at bounding box center [324, 113] width 7 height 6
radio input "true"
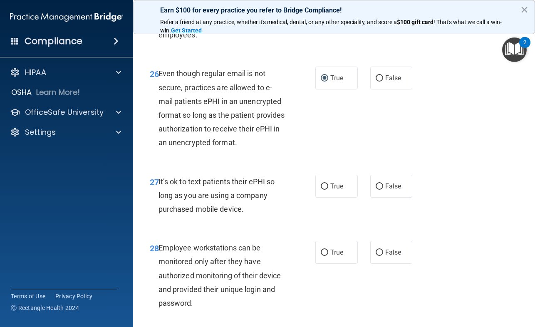
scroll to position [2373, 0]
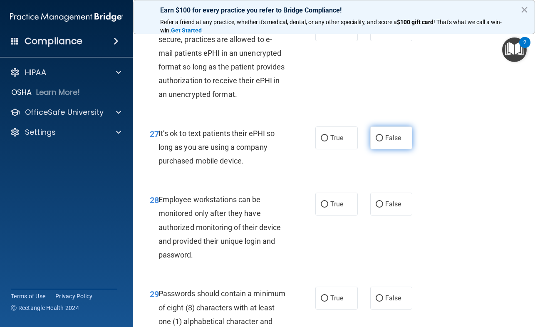
click at [377, 142] on input "False" at bounding box center [379, 138] width 7 height 6
radio input "true"
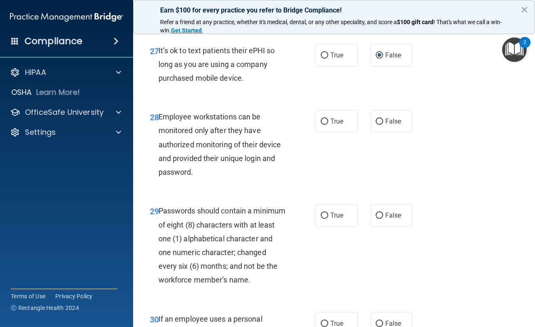
scroll to position [2456, 0]
click at [324, 124] on input "True" at bounding box center [324, 121] width 7 height 6
radio input "true"
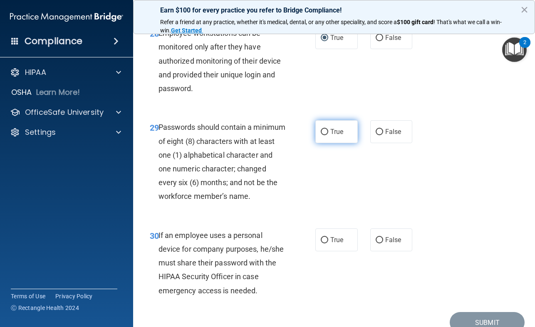
click at [321, 135] on input "True" at bounding box center [324, 132] width 7 height 6
radio input "true"
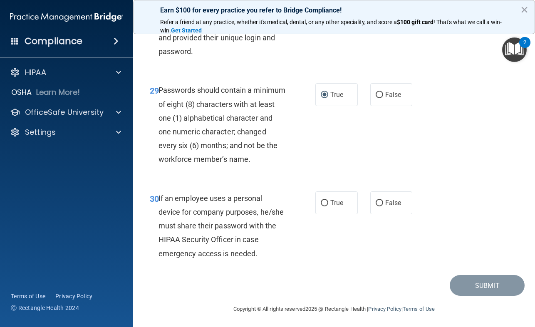
scroll to position [2622, 0]
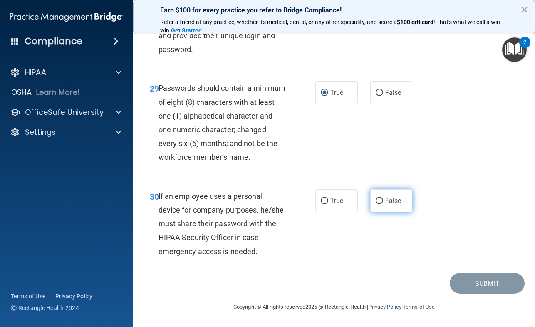
click at [377, 204] on input "False" at bounding box center [379, 201] width 7 height 6
radio input "true"
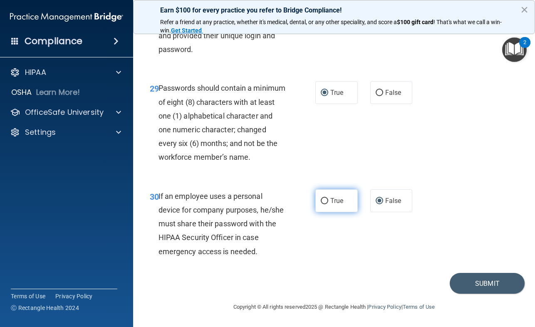
click at [323, 204] on input "True" at bounding box center [324, 201] width 7 height 6
radio input "true"
radio input "false"
click at [472, 294] on button "Submit" at bounding box center [487, 283] width 75 height 21
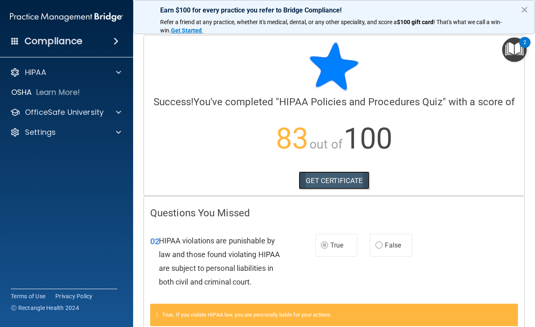
click at [333, 178] on link "GET CERTIFICATE" at bounding box center [334, 180] width 71 height 18
